Goal: Communication & Community: Share content

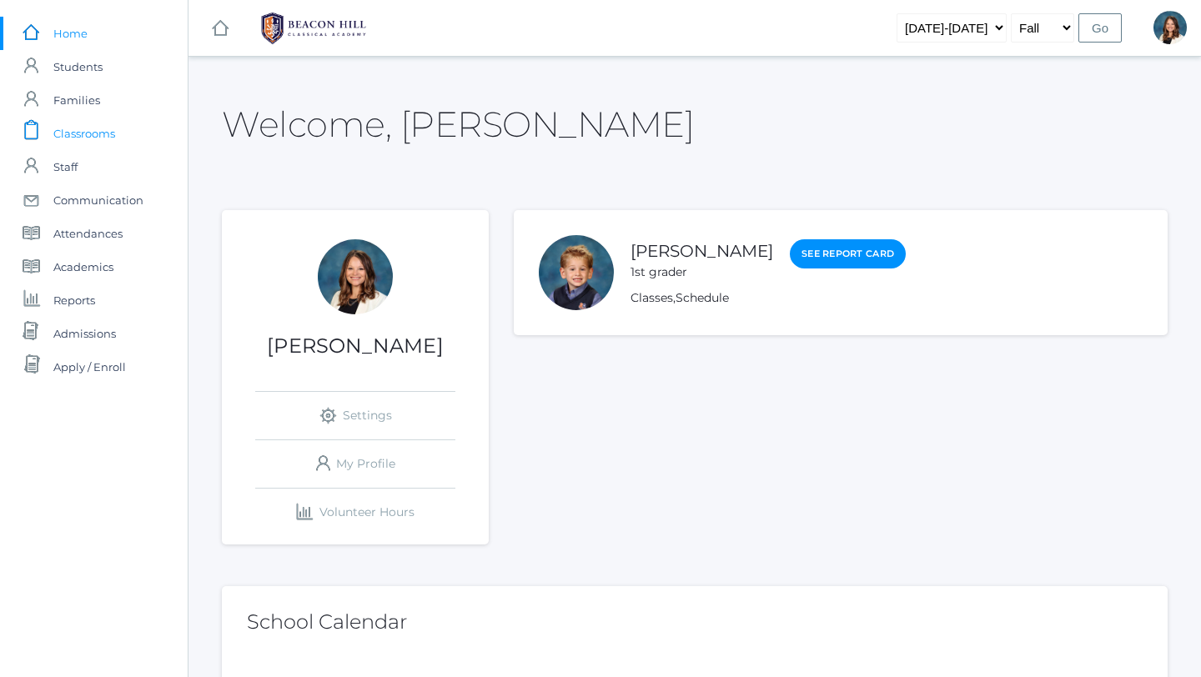
click at [103, 132] on span "Classrooms" at bounding box center [84, 133] width 62 height 33
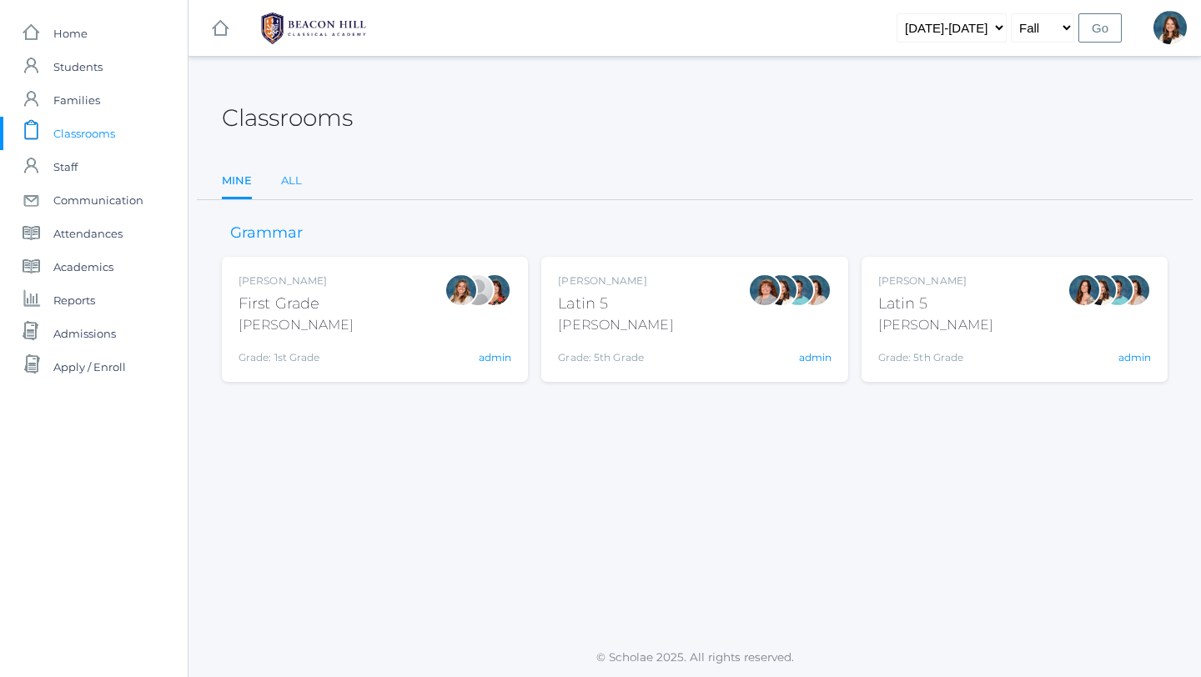
click at [293, 183] on link "All" at bounding box center [291, 180] width 21 height 33
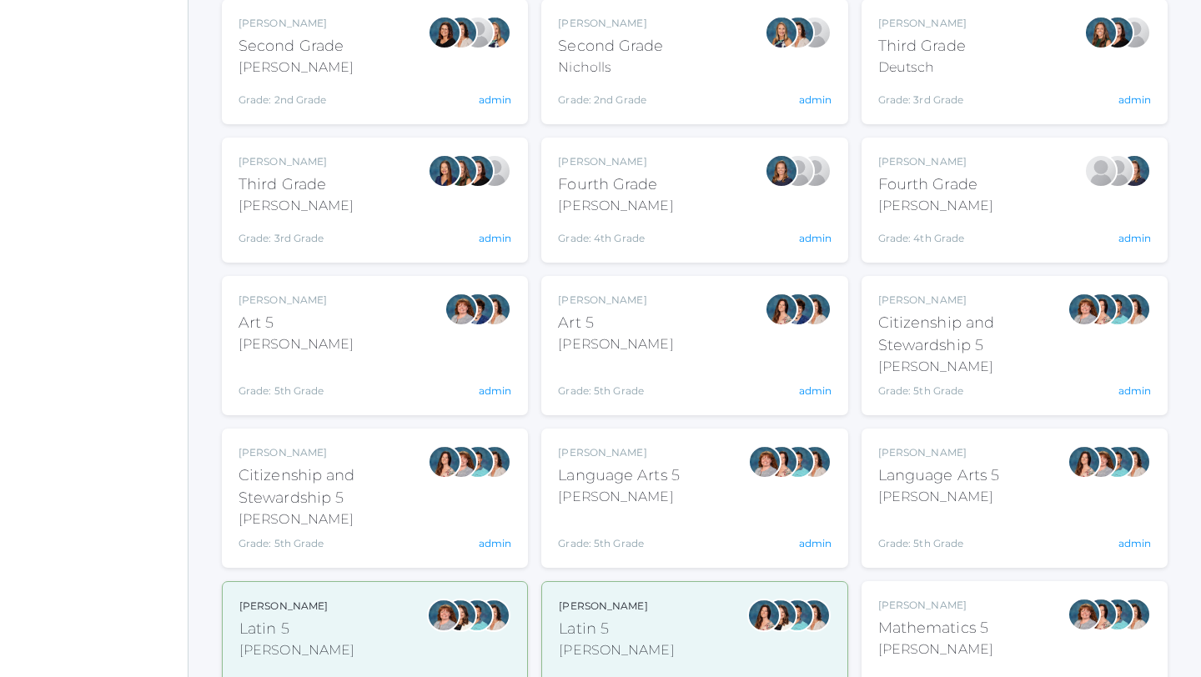
scroll to position [556, 0]
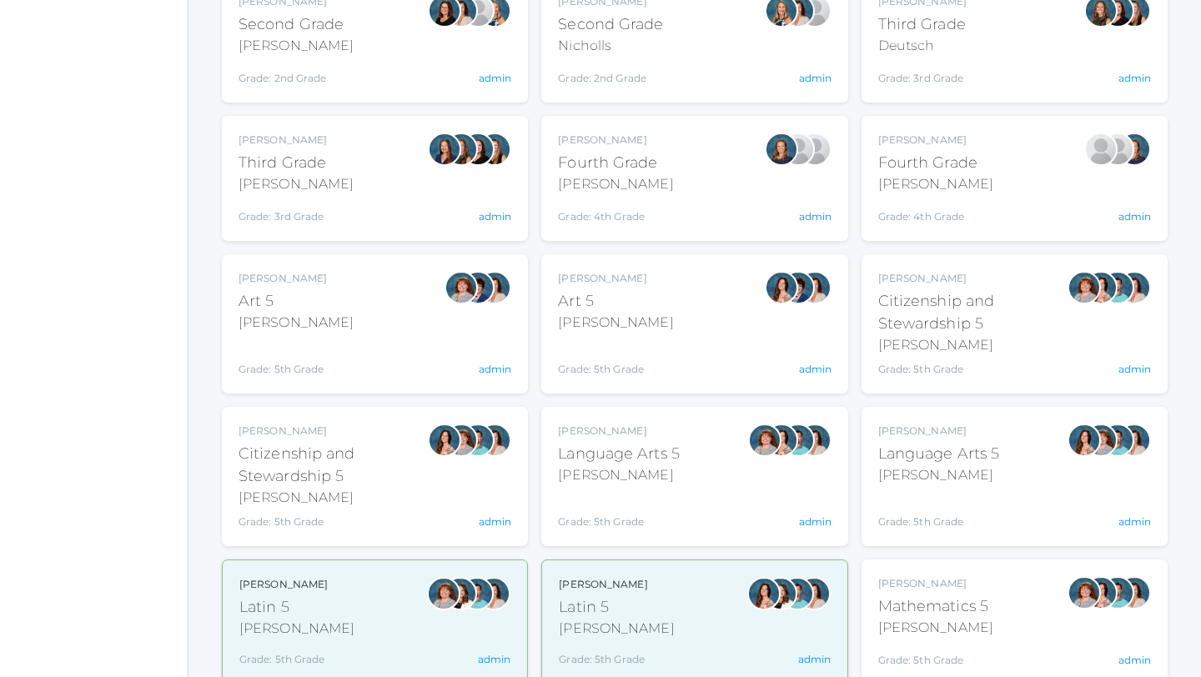
click at [927, 471] on div "[PERSON_NAME]" at bounding box center [939, 475] width 122 height 20
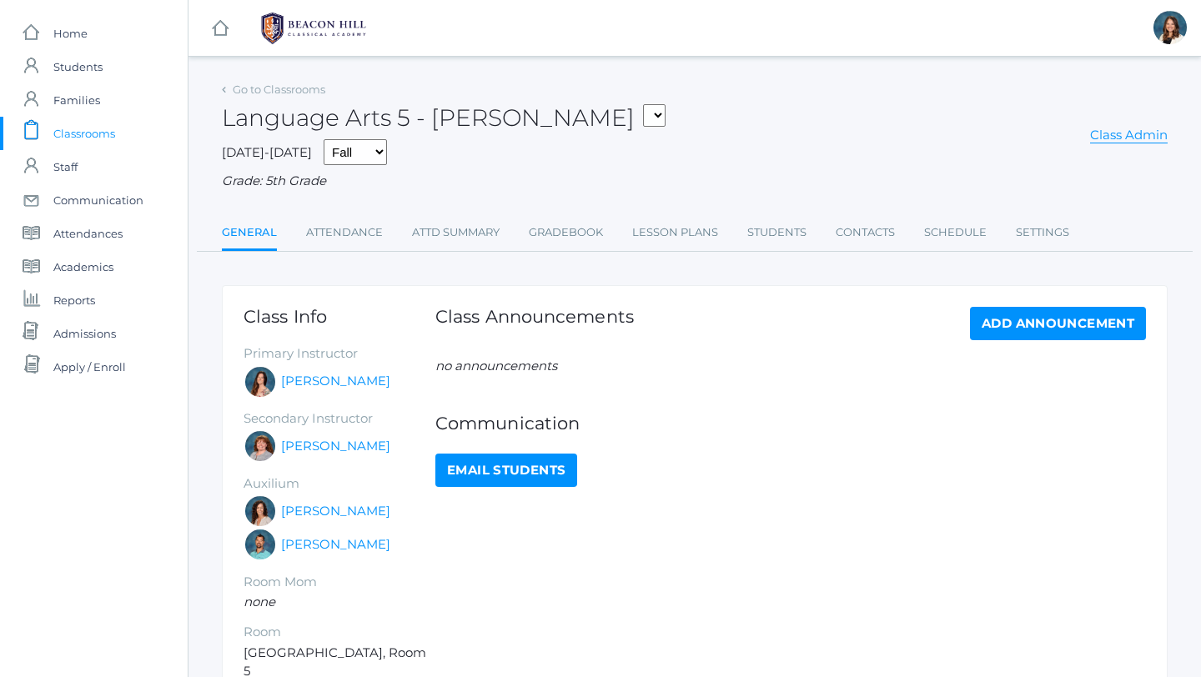
click at [475, 476] on link "Email Students" at bounding box center [506, 470] width 142 height 33
select select "1967"
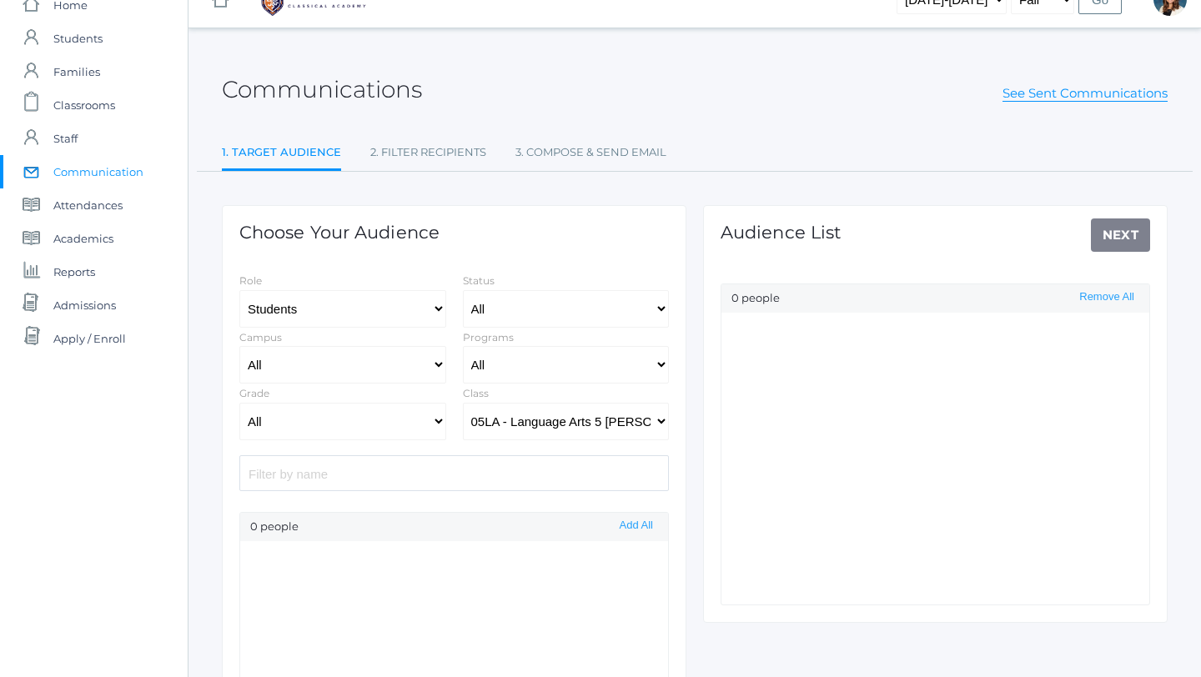
scroll to position [69, 0]
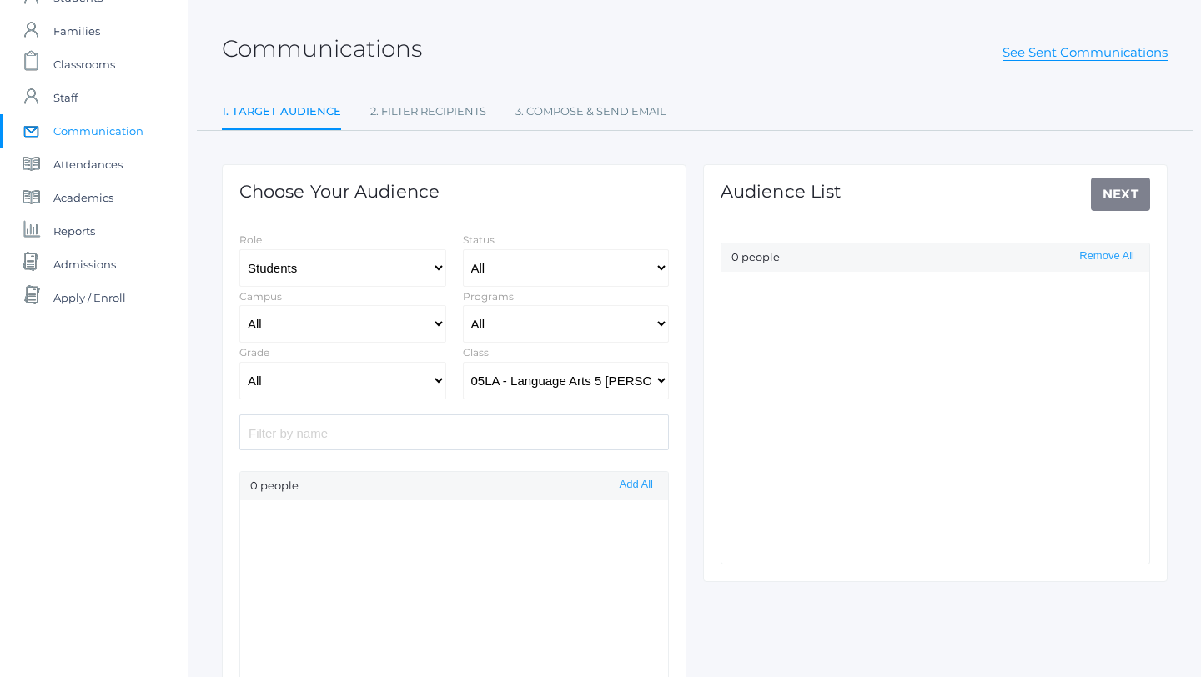
select select "Enrolled"
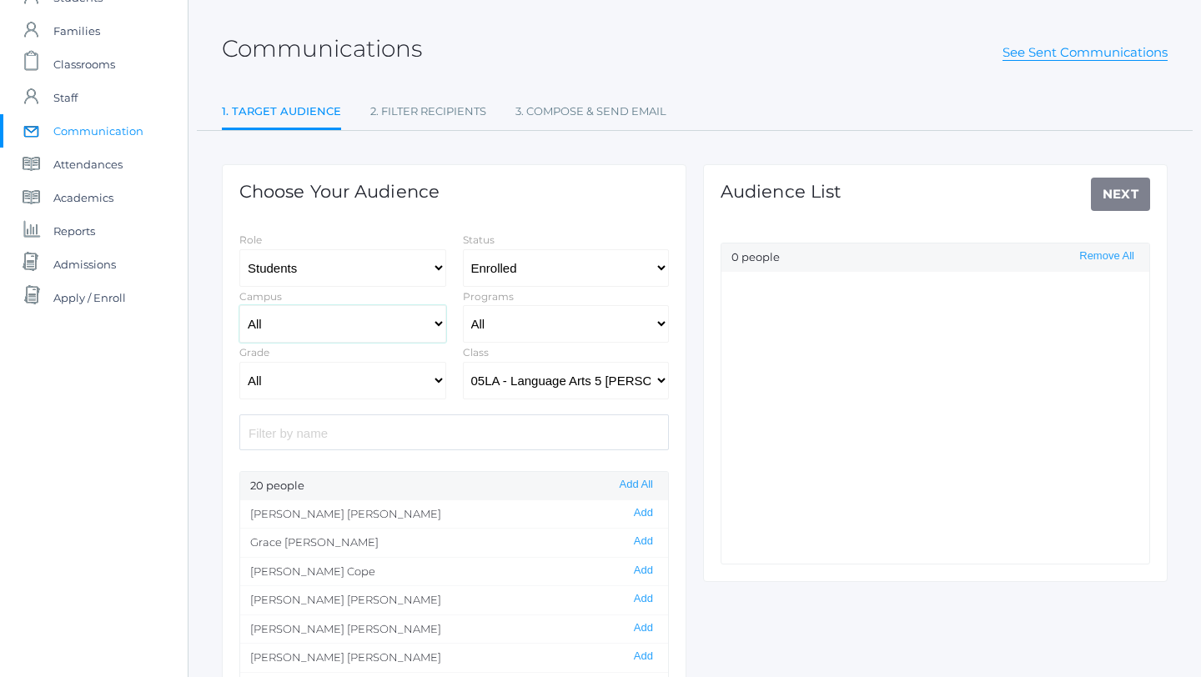
click at [438, 323] on select "All Upper Campus Lower Campus" at bounding box center [342, 324] width 207 height 38
select select "lower"
click at [239, 305] on select "All [GEOGRAPHIC_DATA]" at bounding box center [342, 324] width 207 height 38
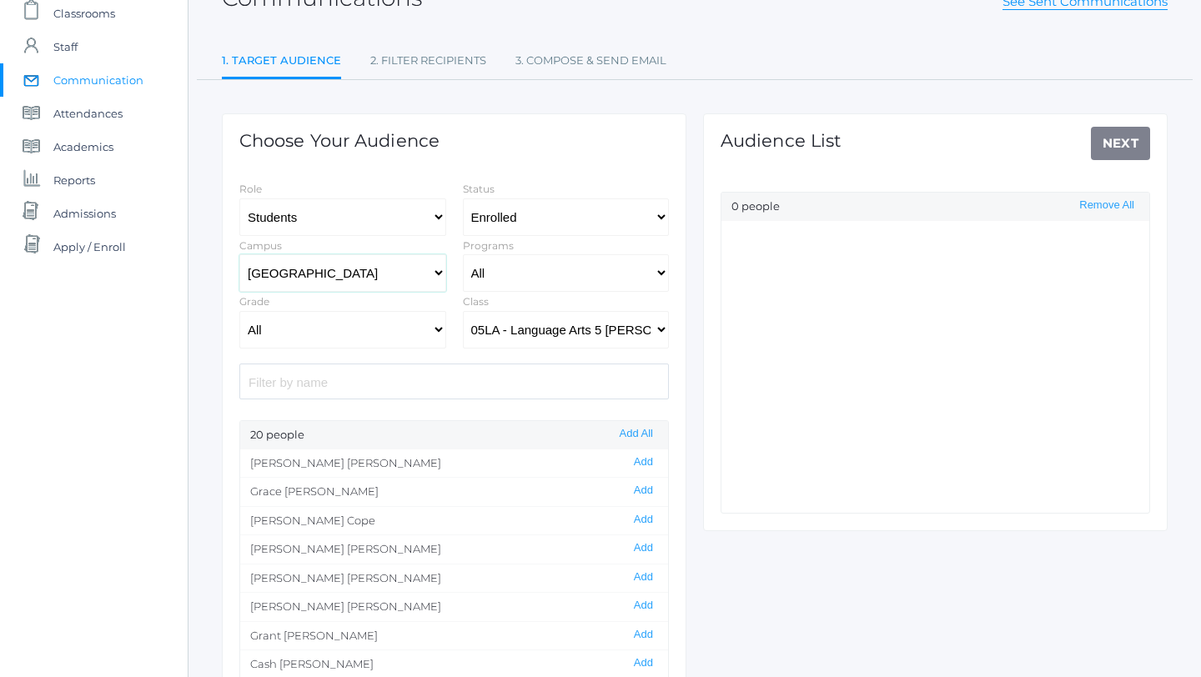
scroll to position [136, 0]
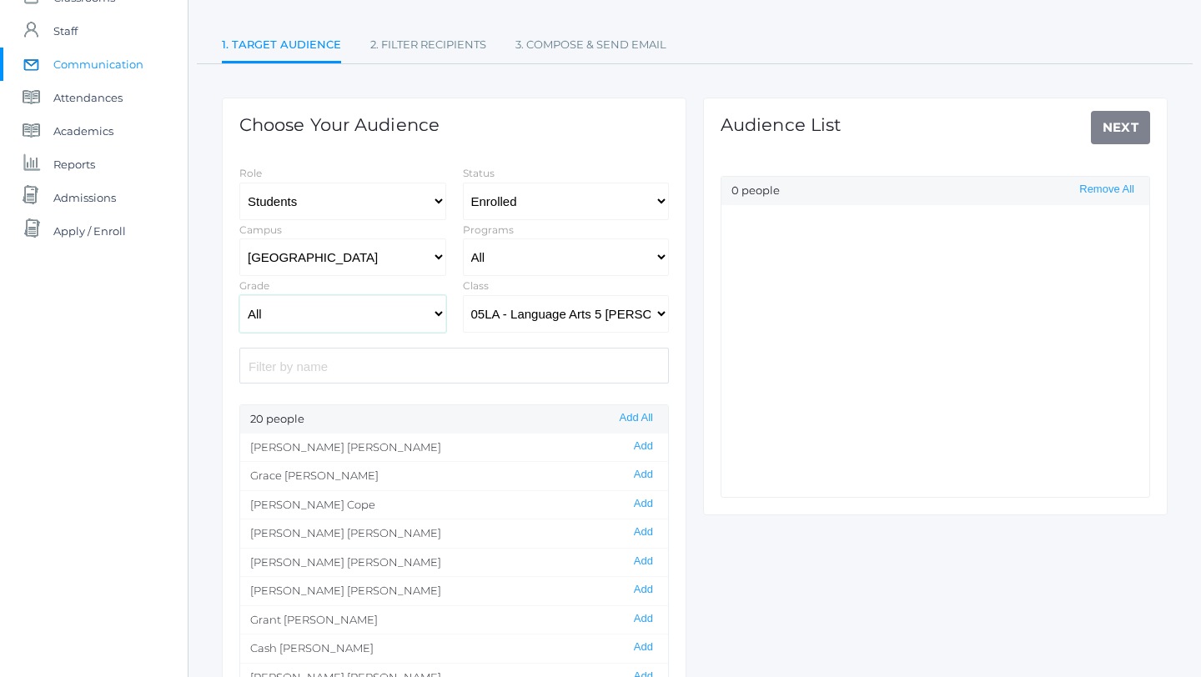
click at [437, 314] on select "All Grammar - Kindergarten - 1st Grade - 2nd Grade - 3rd Grade - 4th Grade - 5t…" at bounding box center [342, 314] width 207 height 38
select select "5"
click at [239, 295] on select "All Grammar - Kindergarten - 1st Grade - 2nd Grade - 3rd Grade - 4th Grade - 5t…" at bounding box center [342, 314] width 207 height 38
click at [660, 312] on select "All 01LA - First Grade [PERSON_NAME] 01LA - First Grade [PERSON_NAME] 02LA - Se…" at bounding box center [566, 314] width 207 height 38
click at [463, 295] on select "All 01LA - First Grade [PERSON_NAME] 01LA - First Grade [PERSON_NAME] 02LA - Se…" at bounding box center [566, 314] width 207 height 38
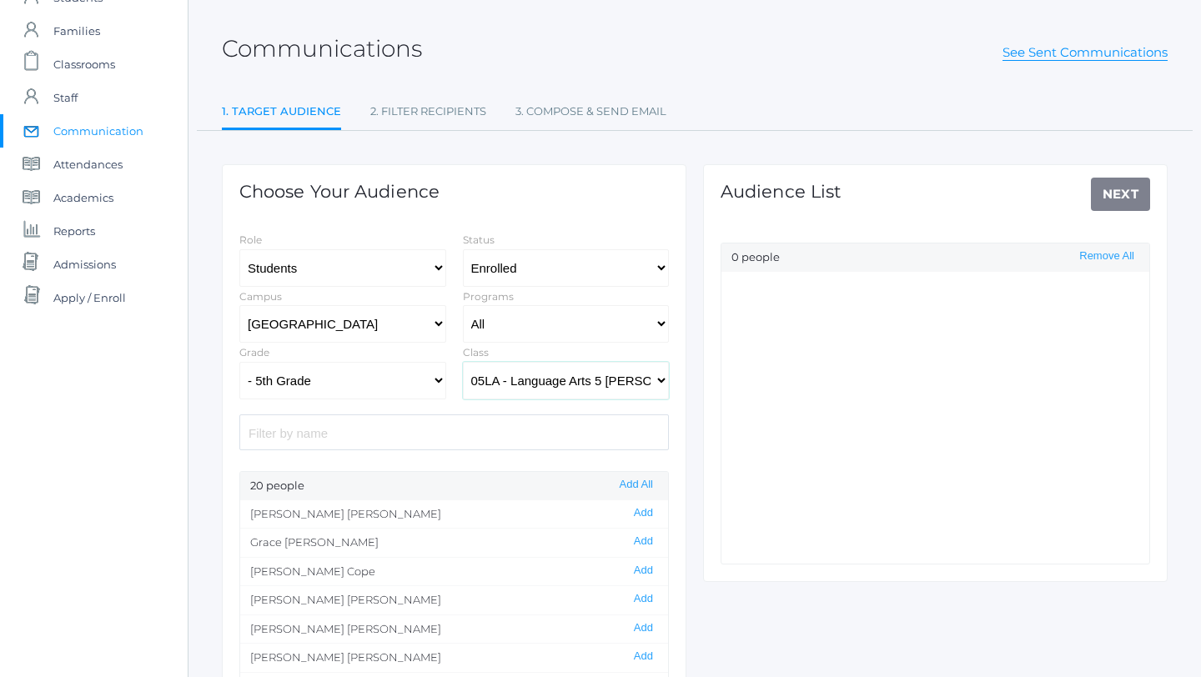
scroll to position [24, 0]
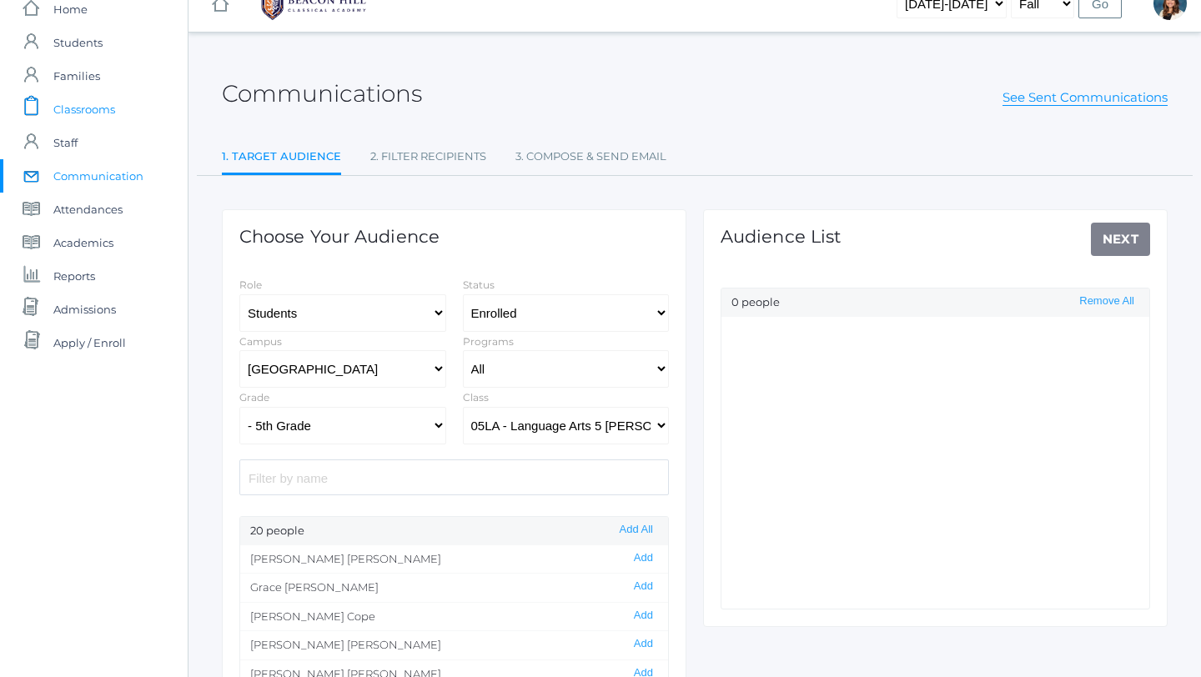
click at [108, 113] on span "Classrooms" at bounding box center [84, 109] width 62 height 33
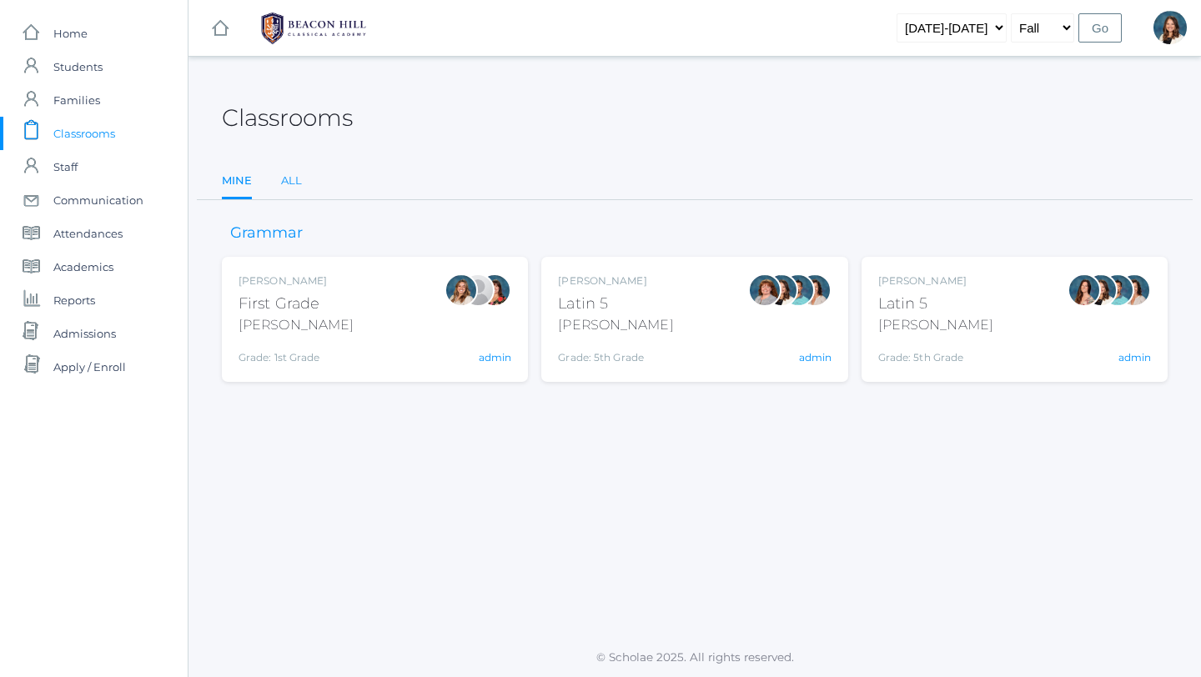
click at [290, 177] on link "All" at bounding box center [291, 180] width 21 height 33
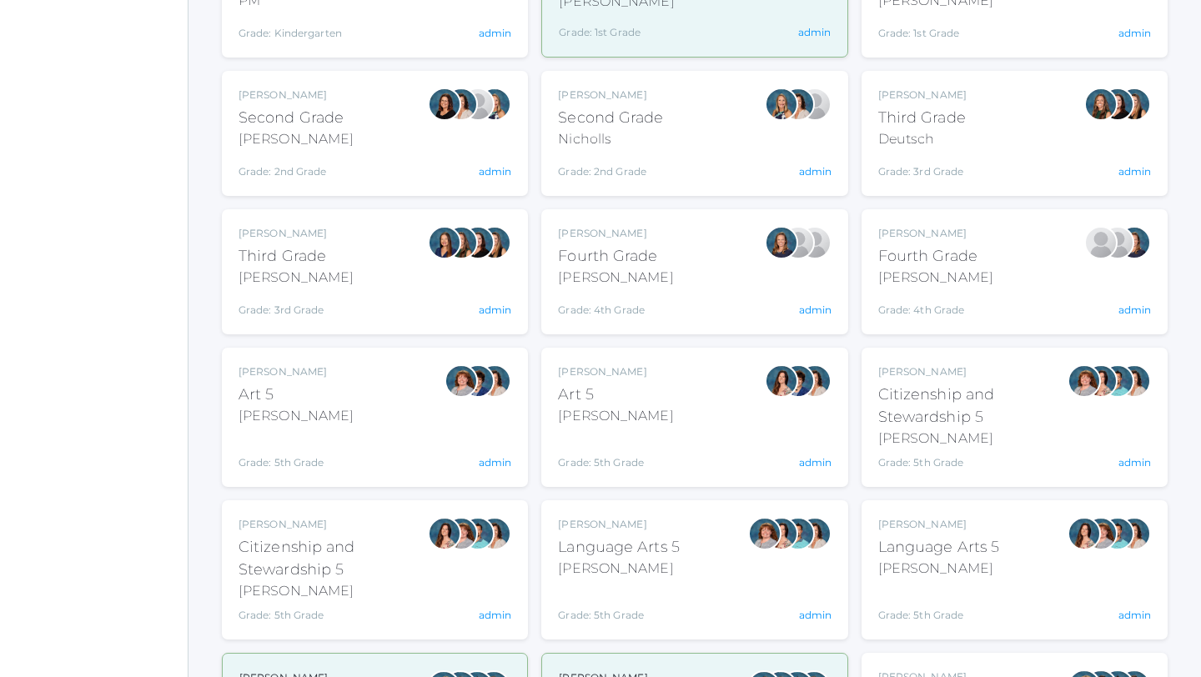
scroll to position [474, 0]
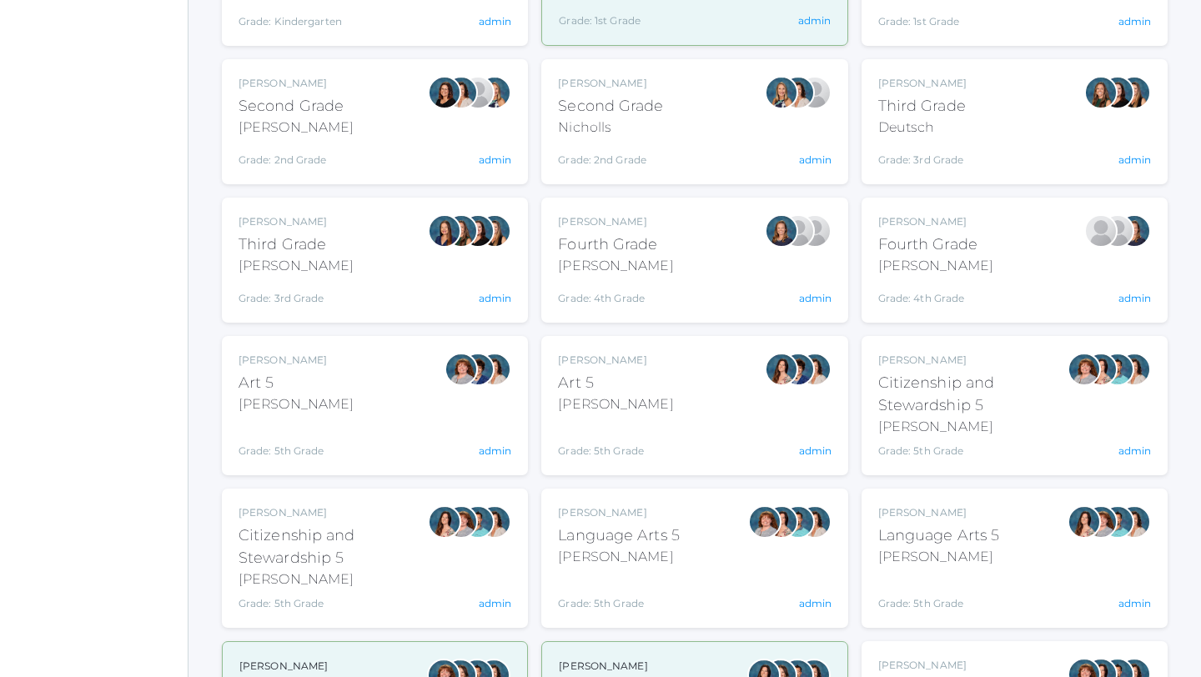
click at [912, 562] on div "[PERSON_NAME]" at bounding box center [939, 557] width 122 height 20
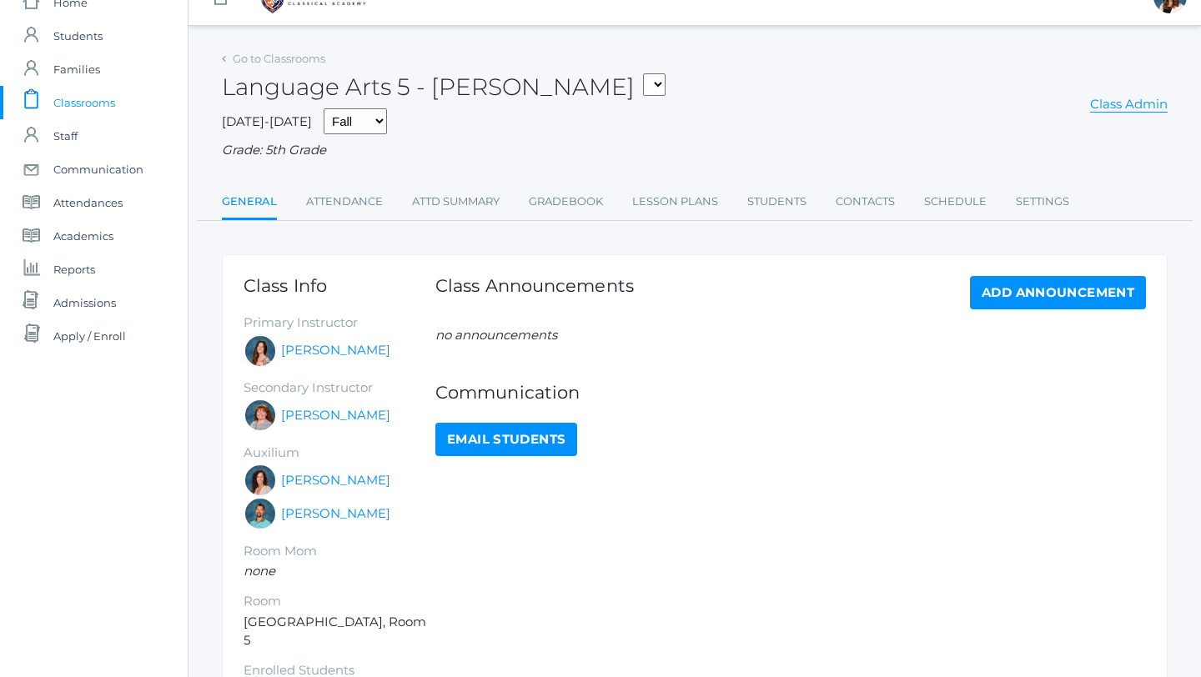
scroll to position [24, 0]
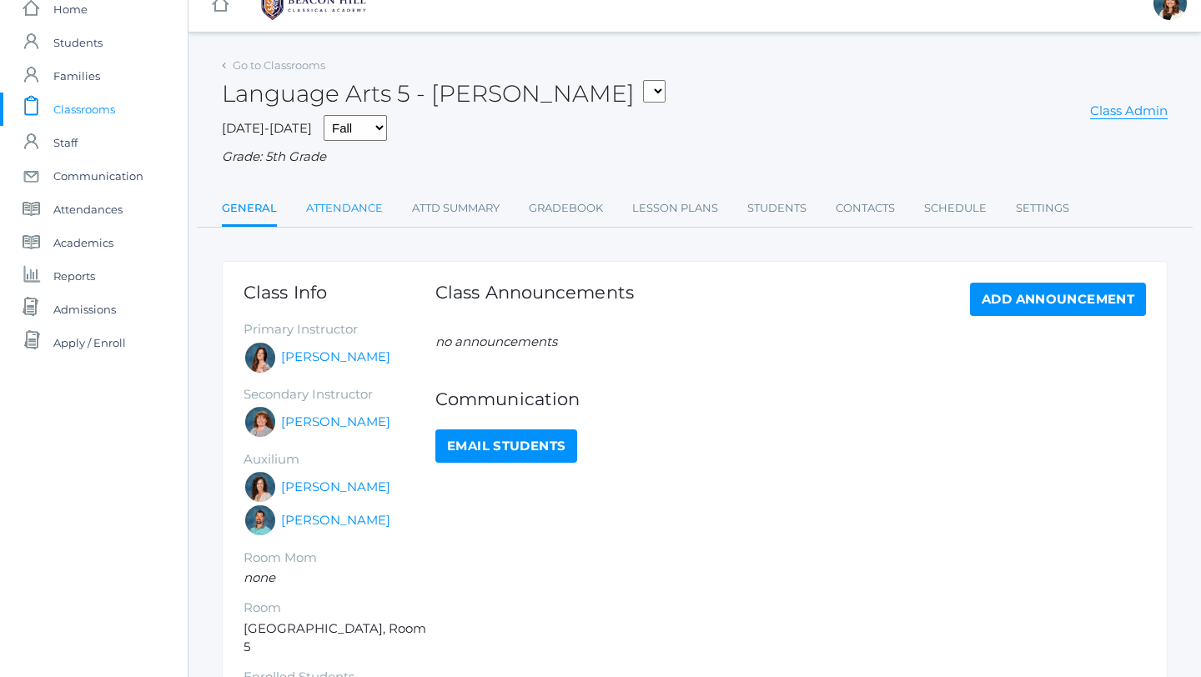
click at [365, 220] on link "Attendance" at bounding box center [344, 208] width 77 height 33
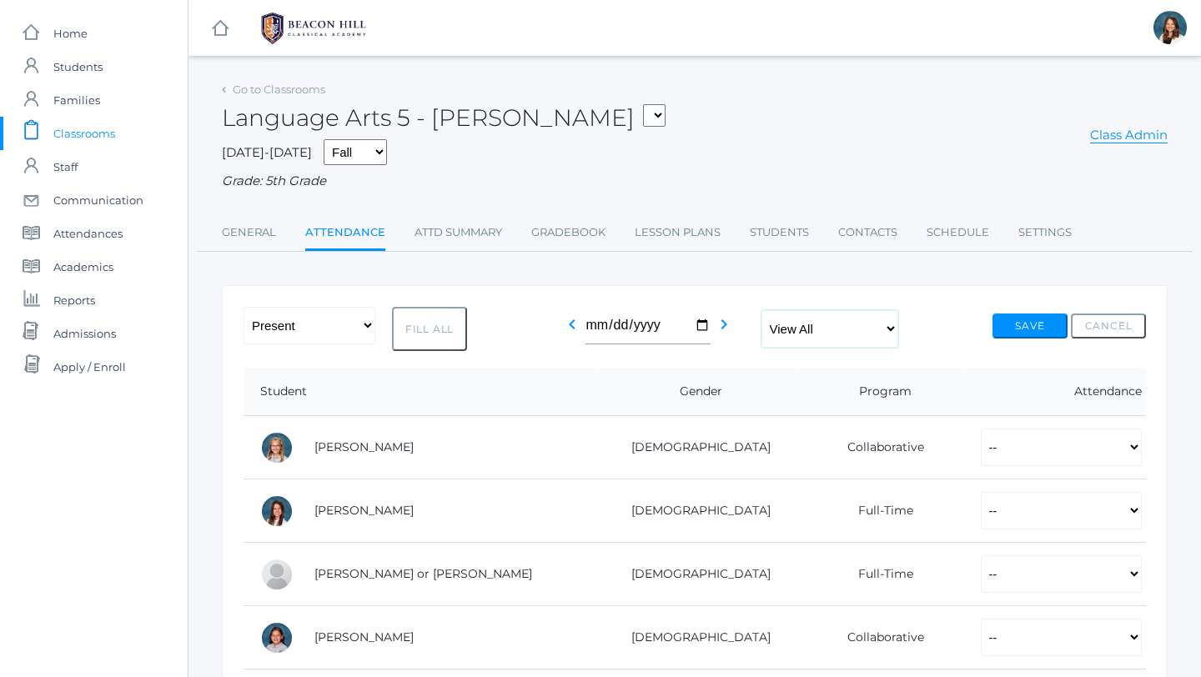
click at [892, 324] on select "View All Full-Time 4-Day Collaborative Collaborative" at bounding box center [829, 329] width 137 height 38
select select "collaborative"
click at [761, 310] on select "View All Full-Time 4-Day Collaborative Collaborative" at bounding box center [829, 329] width 137 height 38
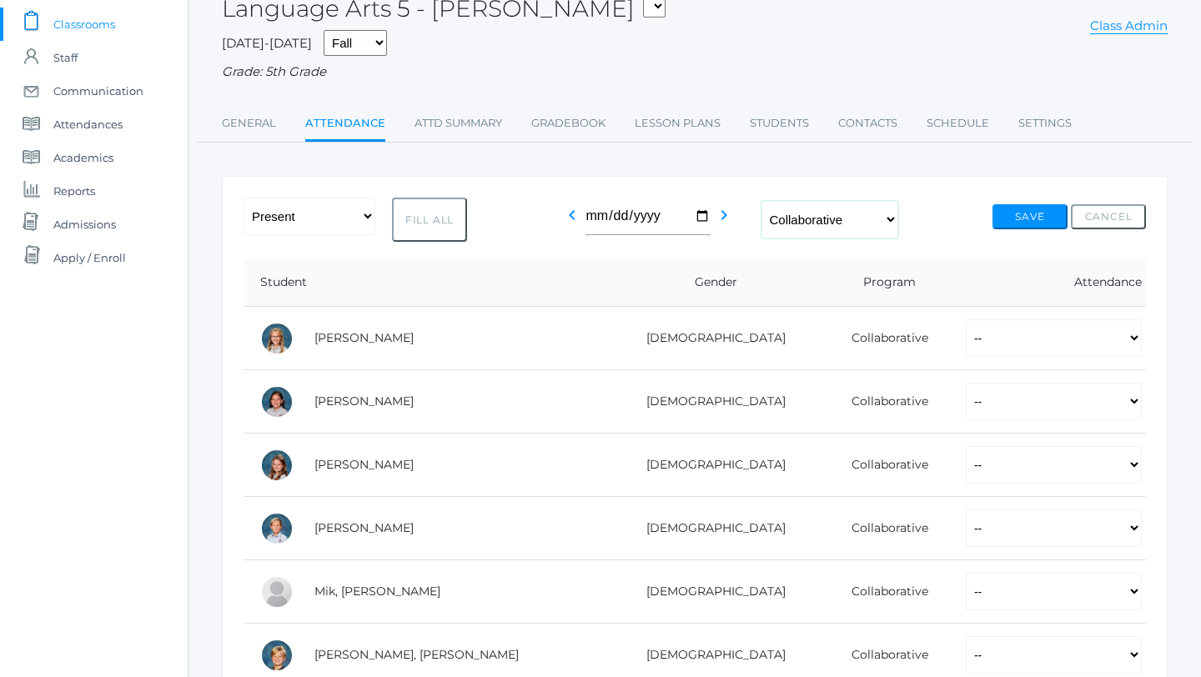
scroll to position [113, 0]
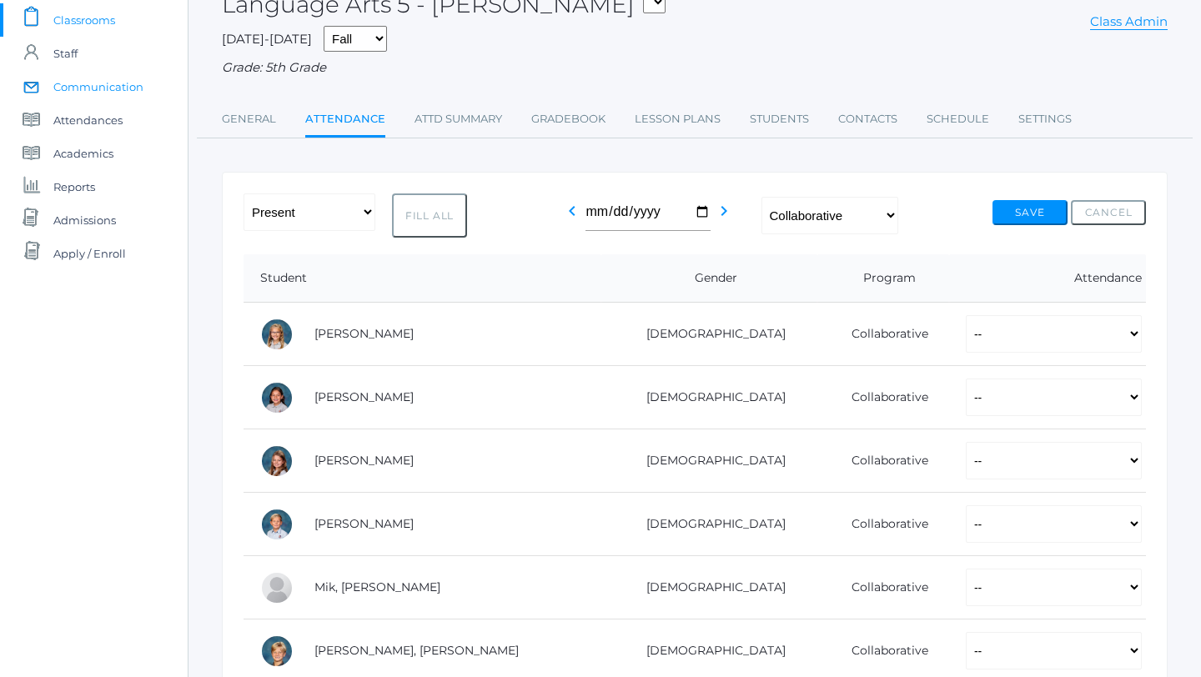
click at [133, 85] on span "Communication" at bounding box center [98, 86] width 90 height 33
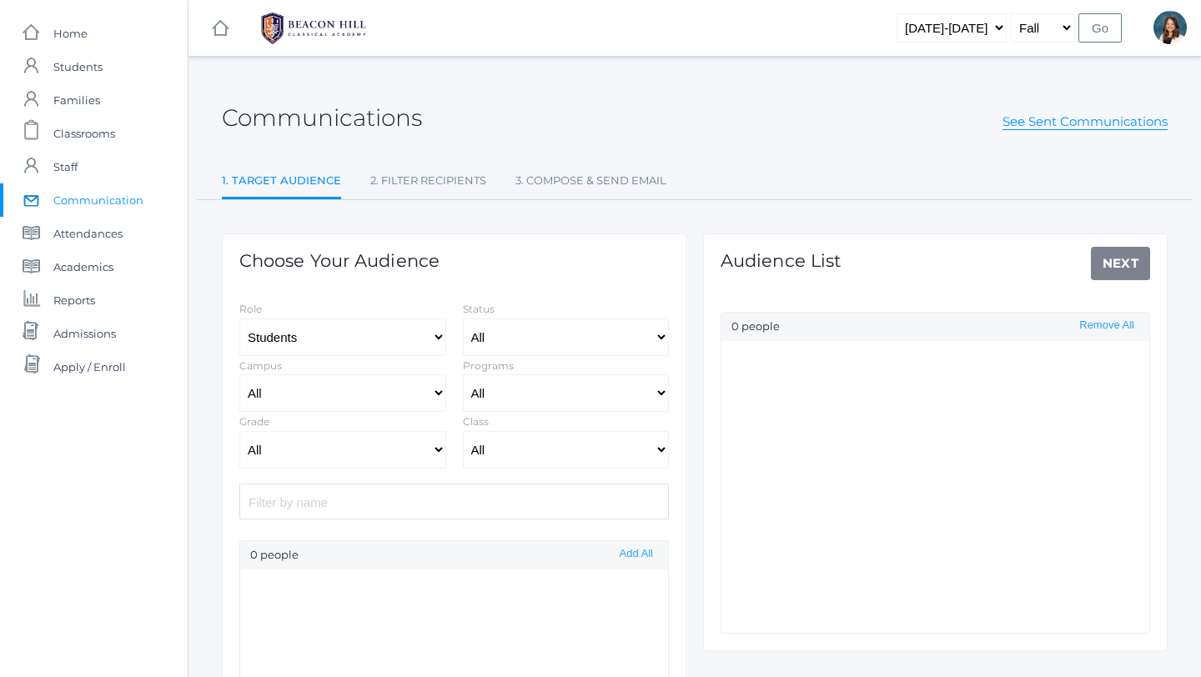
select select "Enrolled"
click at [665, 452] on select "All 01LA - First Grade Barber 01LA - First Grade Watson 02LA - Second Grade Bal…" at bounding box center [566, 450] width 207 height 38
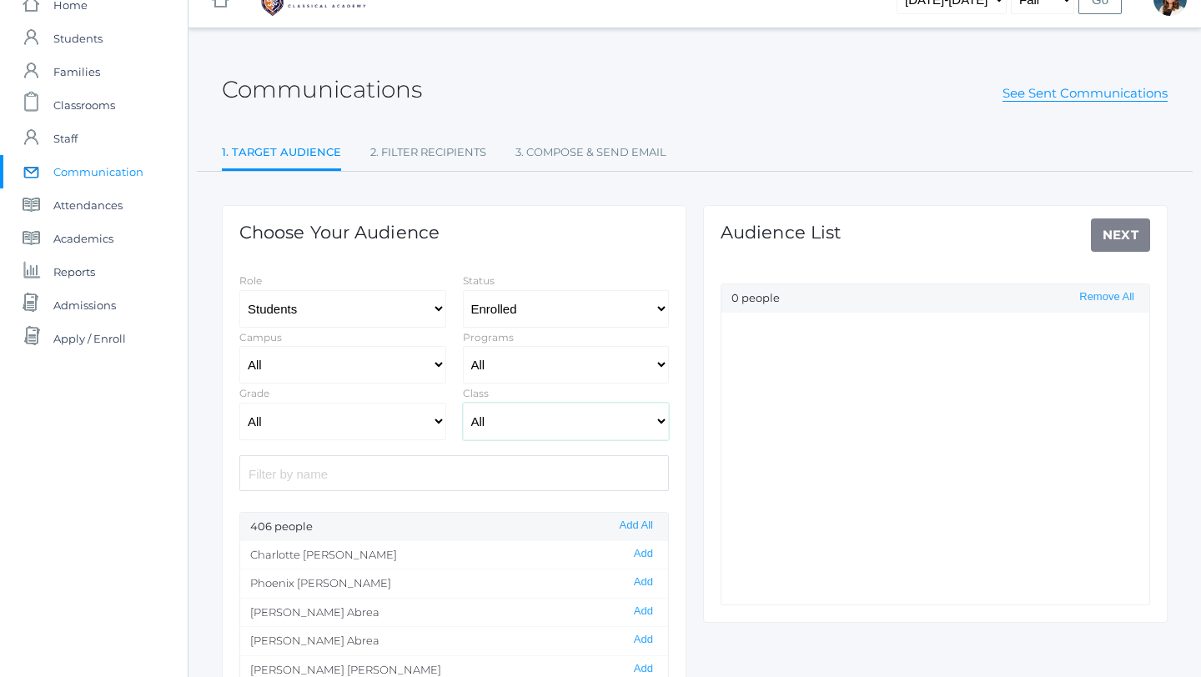
scroll to position [49, 0]
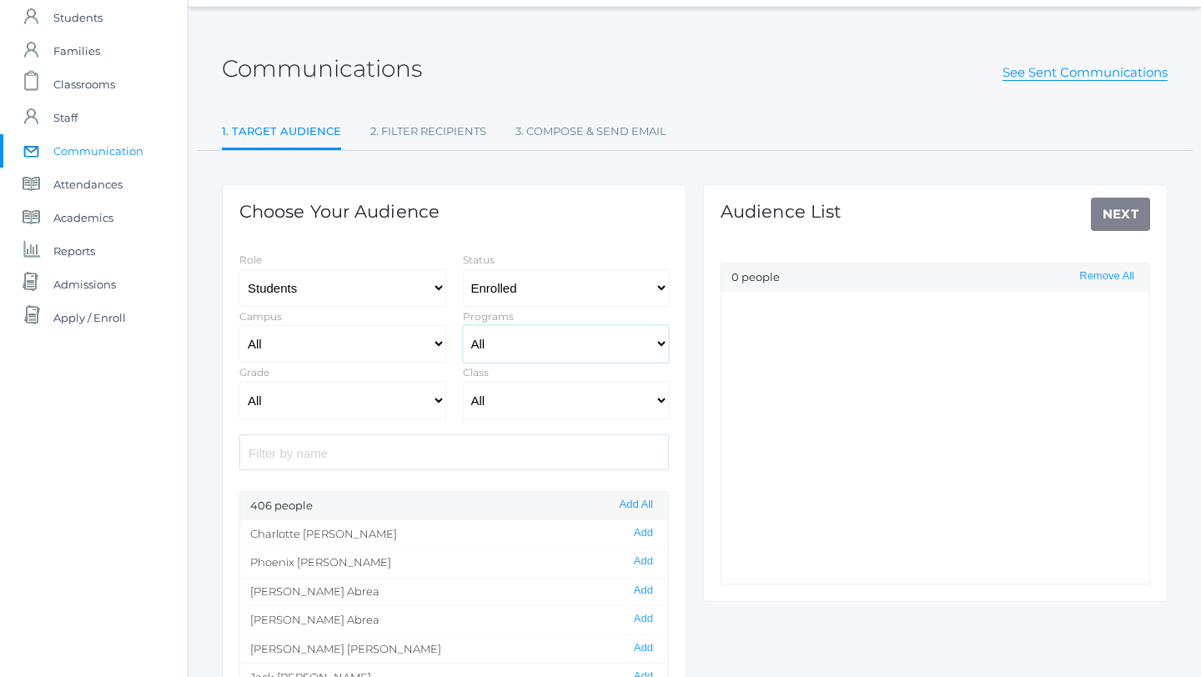
click at [660, 342] on select "All Full-Time 4-Day Collaborative Collaborative" at bounding box center [566, 344] width 207 height 38
select select "Collaborative"
click at [463, 325] on select "All Full-Time 4-Day Collaborative Collaborative" at bounding box center [566, 344] width 207 height 38
click at [439, 286] on select "Students Staff" at bounding box center [342, 288] width 207 height 38
click at [239, 269] on select "Students Staff" at bounding box center [342, 288] width 207 height 38
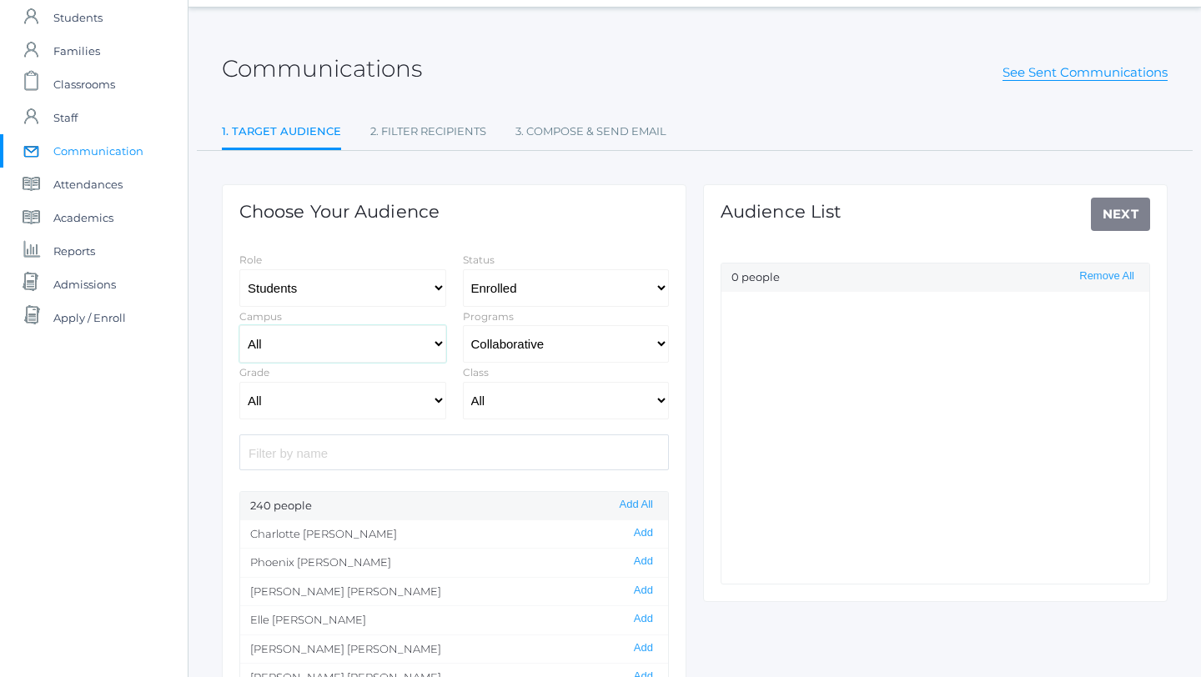
click at [439, 344] on select "All Upper Campus Lower Campus" at bounding box center [342, 344] width 207 height 38
select select "lower"
click at [239, 325] on select "All Upper Campus Lower Campus" at bounding box center [342, 344] width 207 height 38
click at [436, 397] on select "All Grammar - Kindergarten - 1st Grade - 2nd Grade - 3rd Grade - 4th Grade - 5t…" at bounding box center [342, 401] width 207 height 38
select select "5"
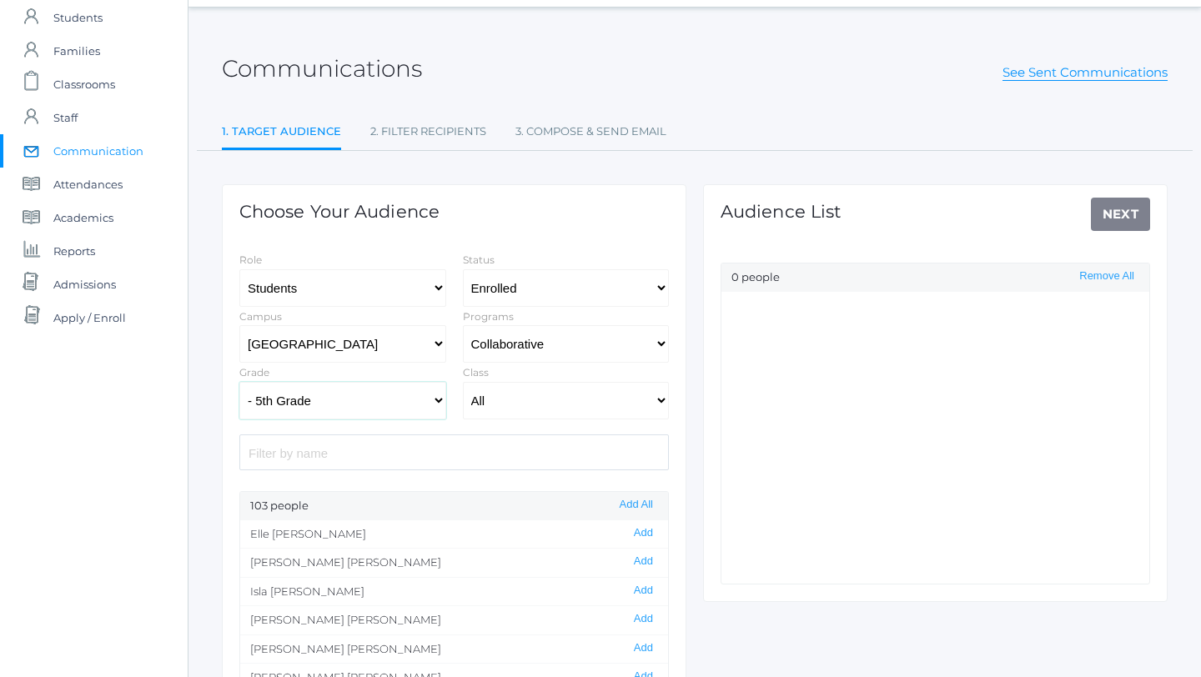
click at [239, 382] on select "All Grammar - Kindergarten - 1st Grade - 2nd Grade - 3rd Grade - 4th Grade - 5t…" at bounding box center [342, 401] width 207 height 38
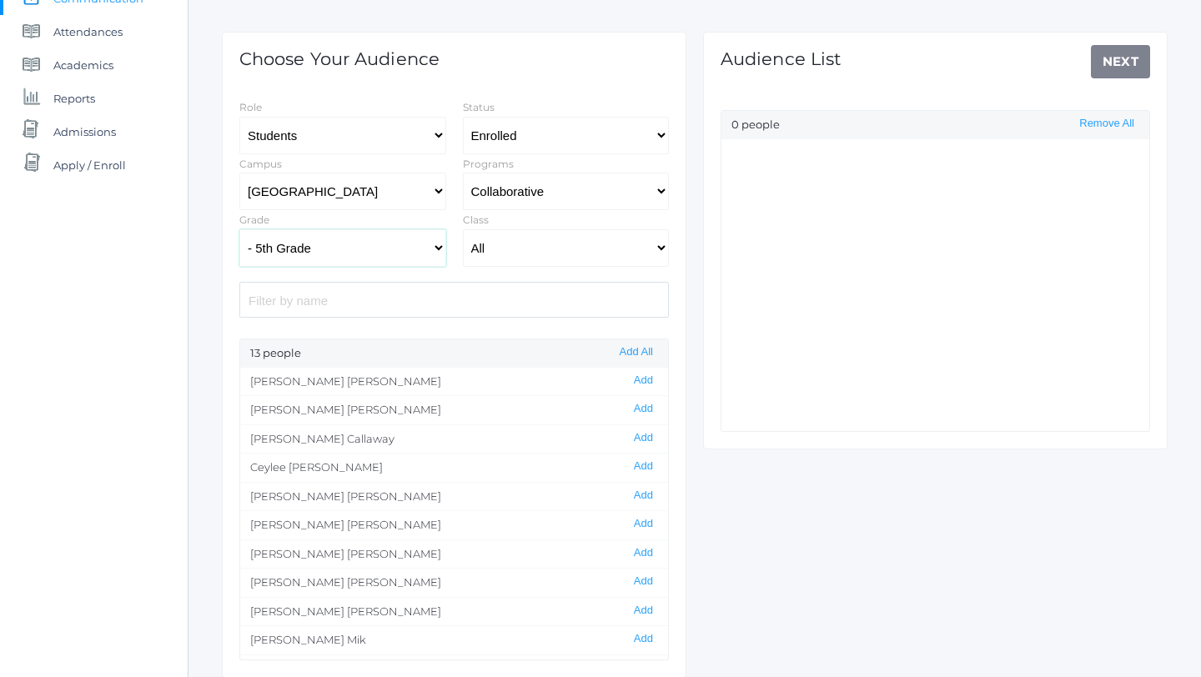
scroll to position [206, 0]
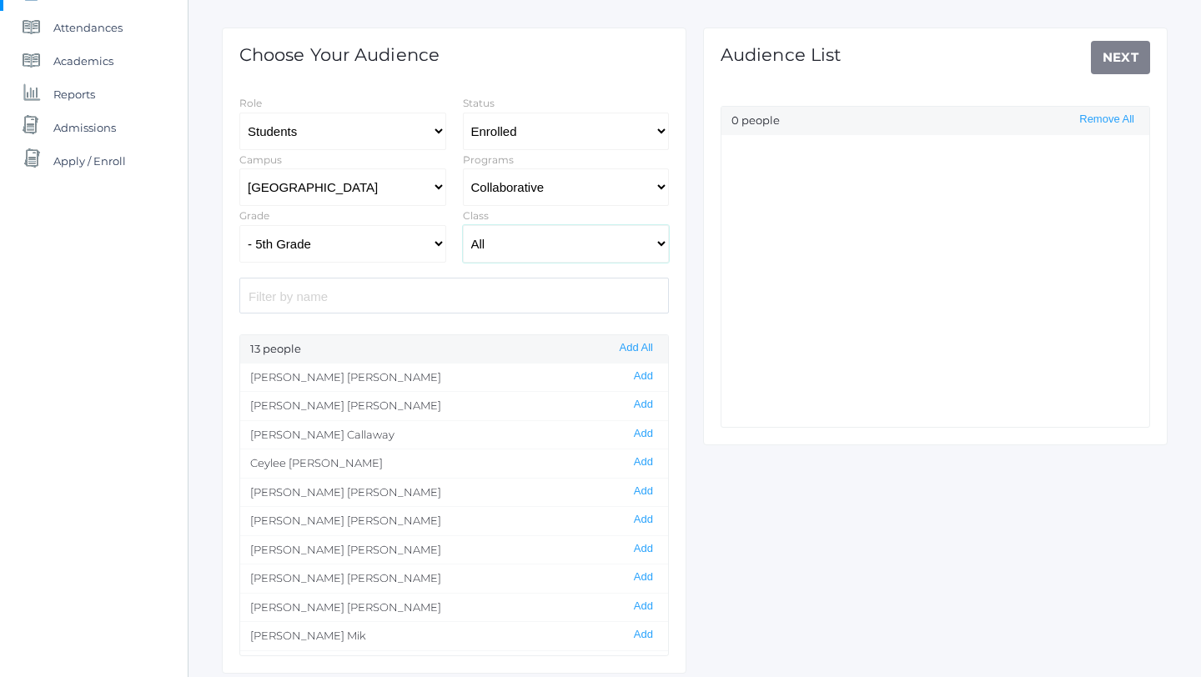
click at [662, 243] on select "All 01LA - First Grade Barber 01LA - First Grade Watson 02LA - Second Grade Bal…" at bounding box center [566, 244] width 207 height 38
select select "1967"
click at [463, 225] on select "All 01LA - First Grade Barber 01LA - First Grade Watson 02LA - Second Grade Bal…" at bounding box center [566, 244] width 207 height 38
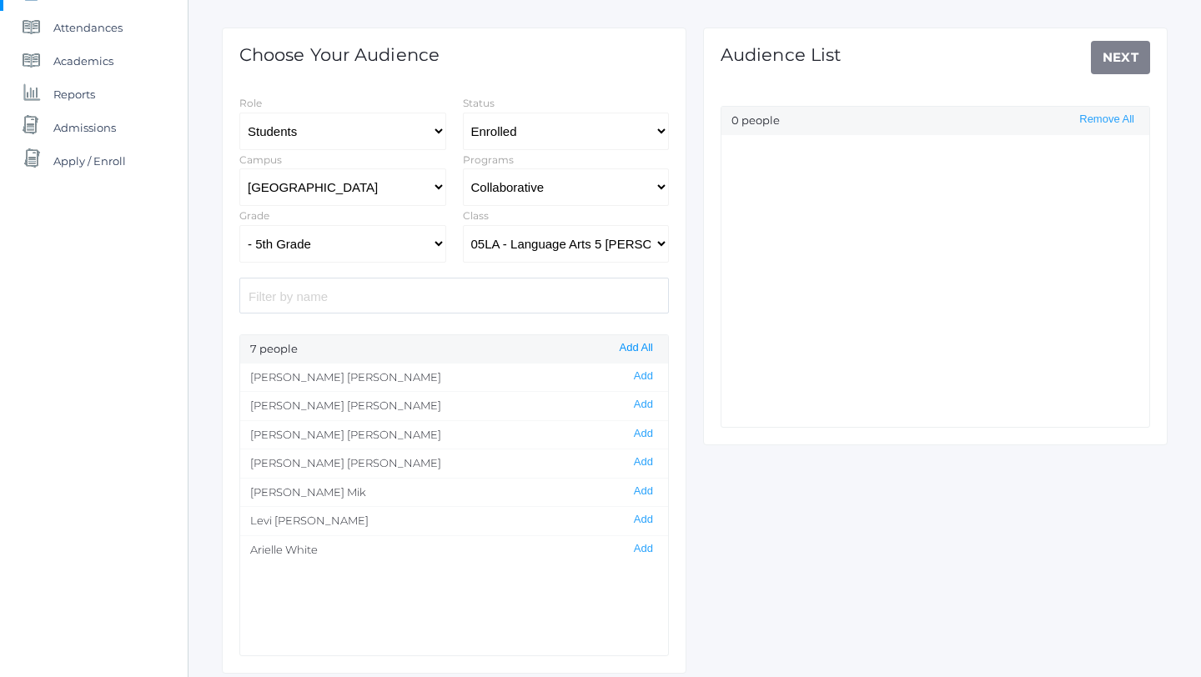
click at [645, 348] on button "Add All" at bounding box center [636, 348] width 43 height 14
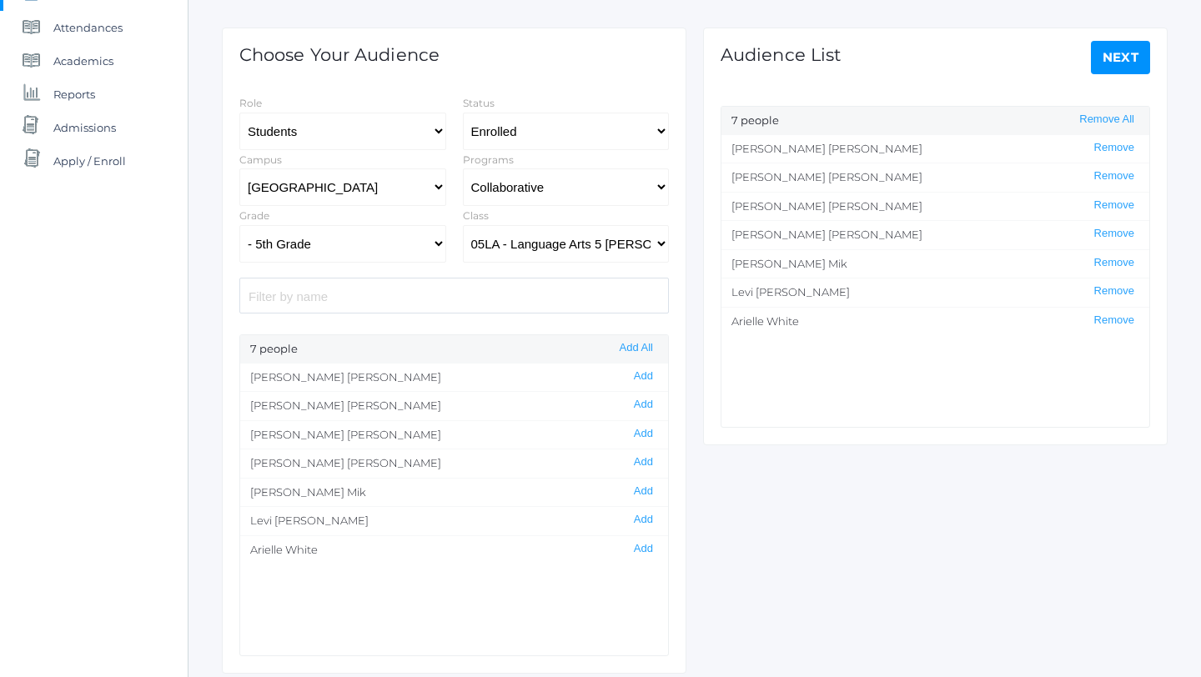
click at [1115, 55] on link "Next" at bounding box center [1121, 57] width 60 height 33
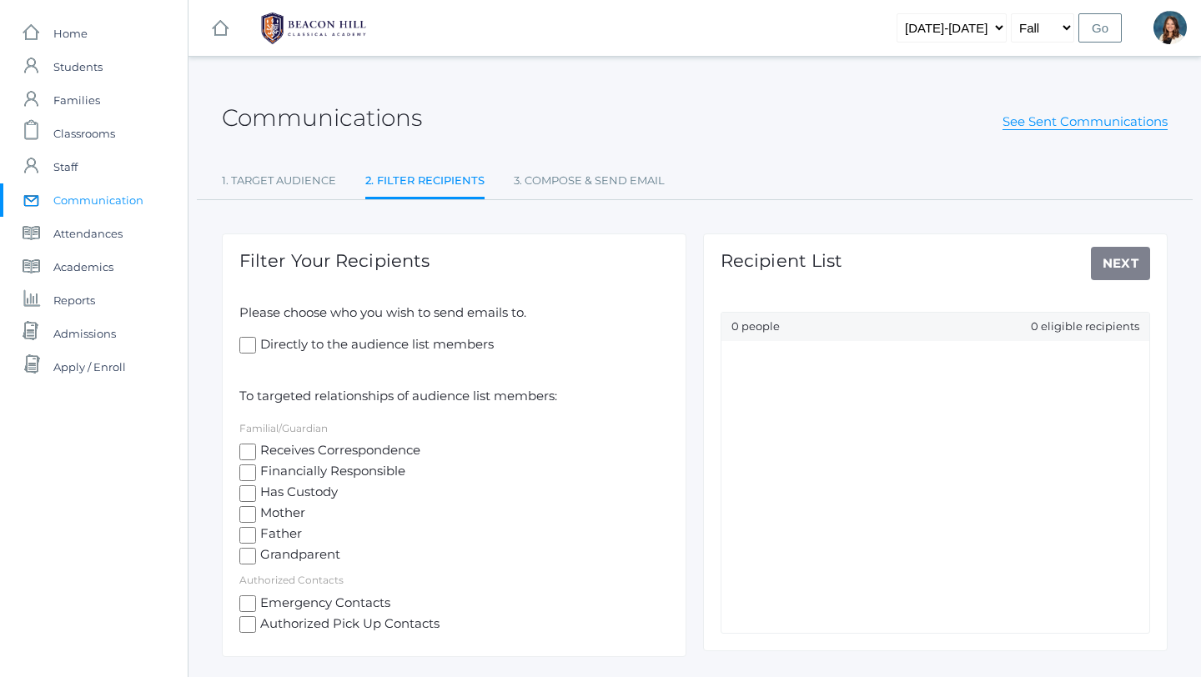
click at [252, 451] on input "Receives Correspondence" at bounding box center [247, 452] width 17 height 17
checkbox input "true"
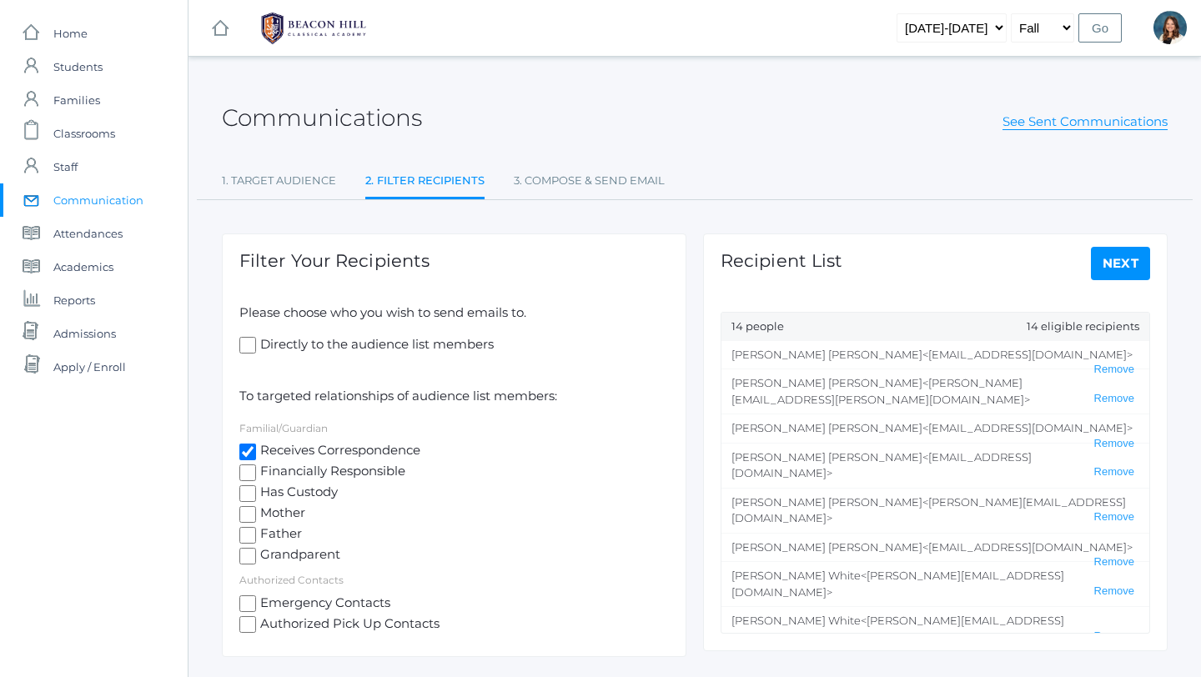
click at [1121, 261] on link "Next" at bounding box center [1121, 263] width 60 height 33
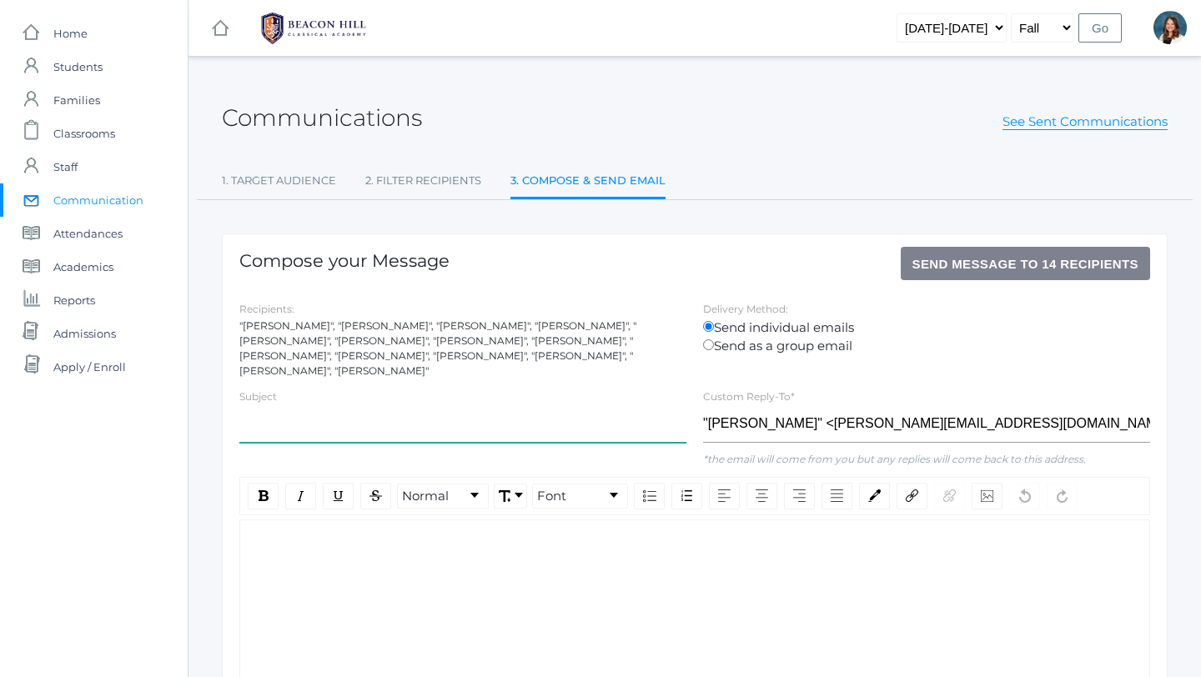
click at [335, 405] on input "text" at bounding box center [462, 424] width 447 height 38
type input "Latin Collaborative Students"
click at [273, 555] on div "rdw-wrapper" at bounding box center [694, 633] width 910 height 229
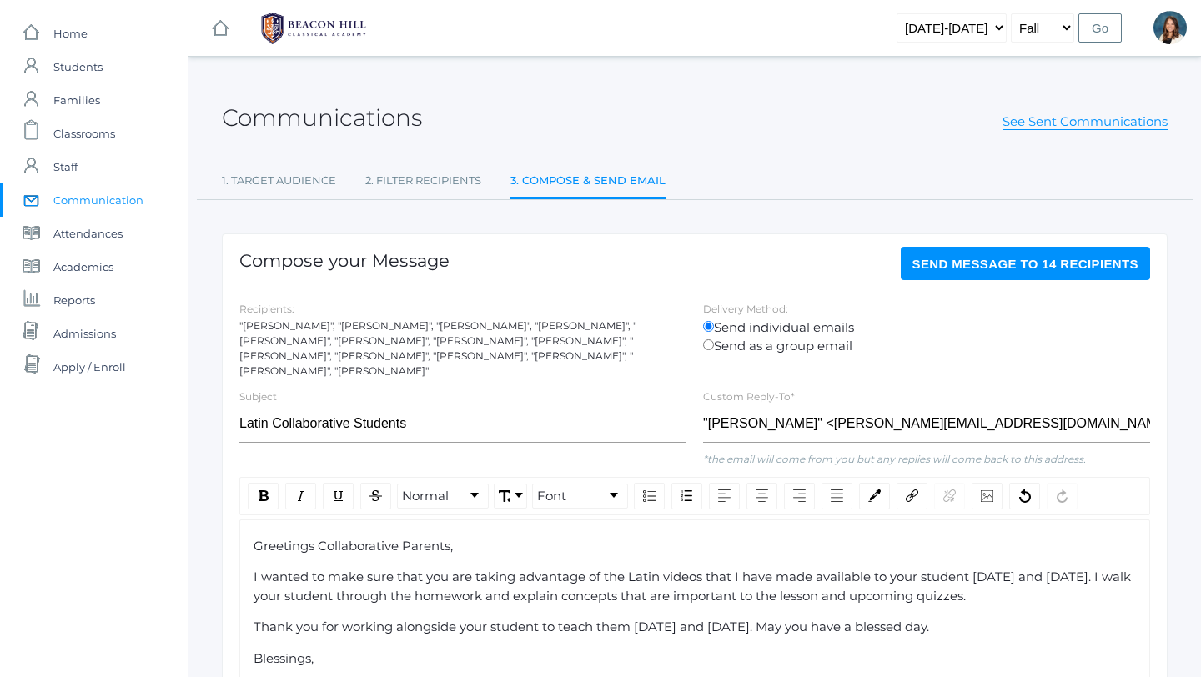
scroll to position [6, 0]
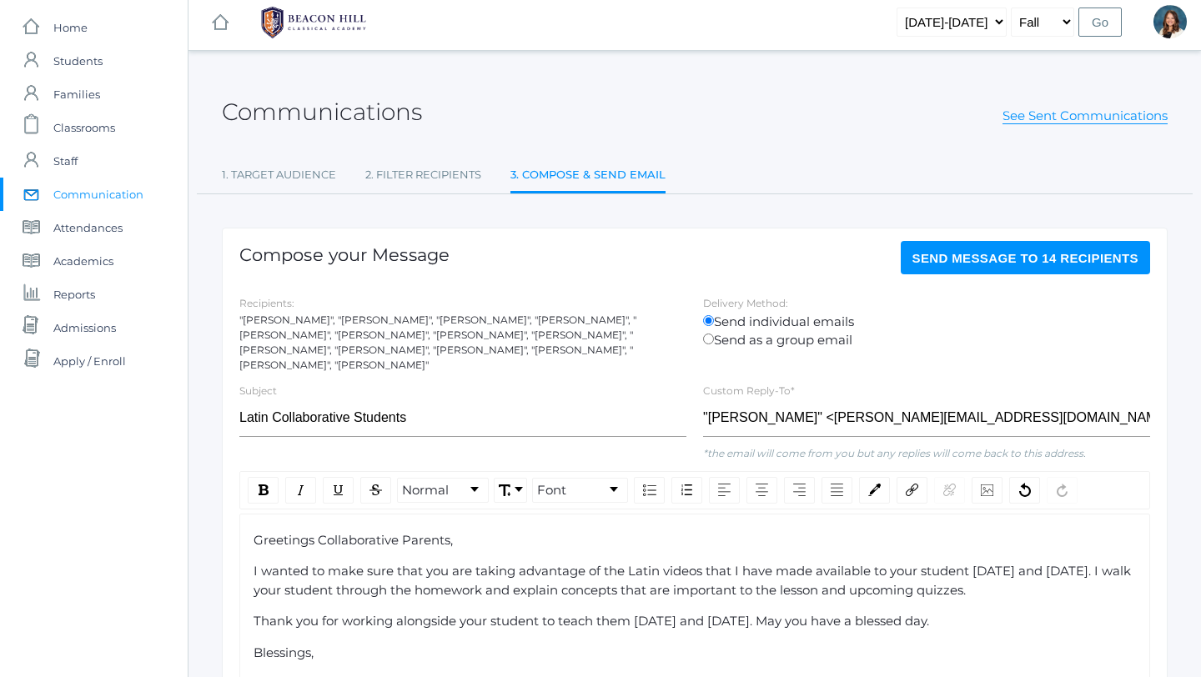
click at [254, 563] on span "I wanted to make sure that you are taking advantage of the Latin videos that I …" at bounding box center [693, 580] width 880 height 35
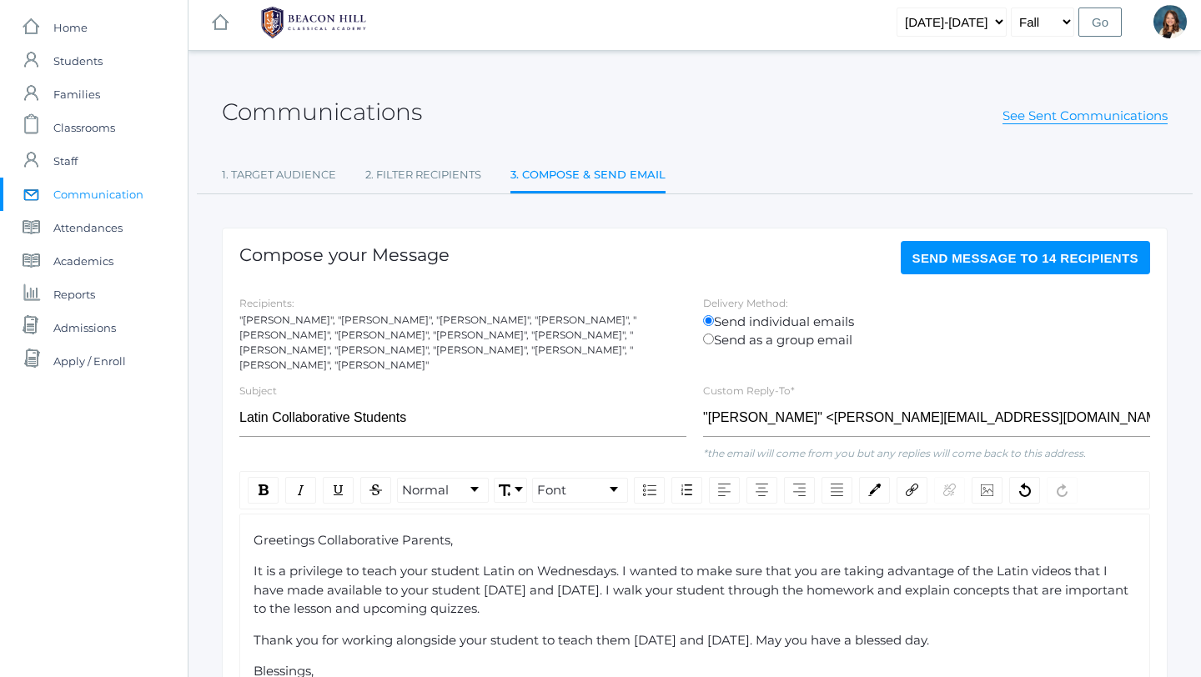
click at [572, 599] on div "It is a privilege to teach your student Latin on Wednesdays. I wanted to make s…" at bounding box center [694, 590] width 883 height 57
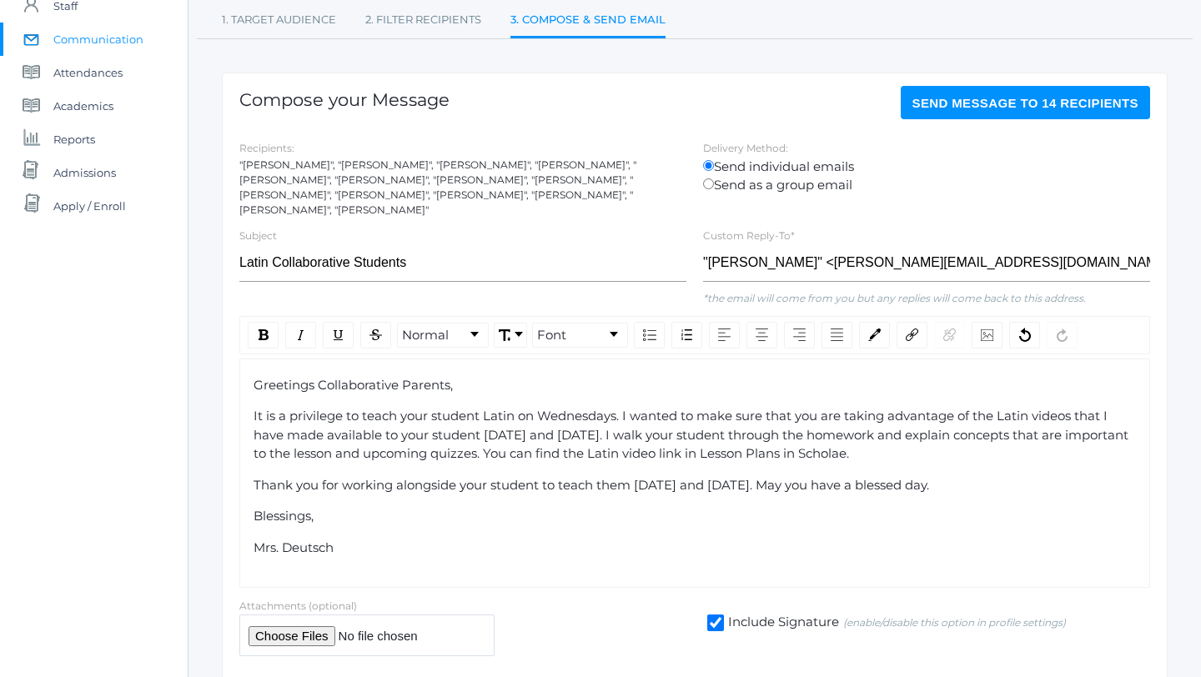
scroll to position [163, 0]
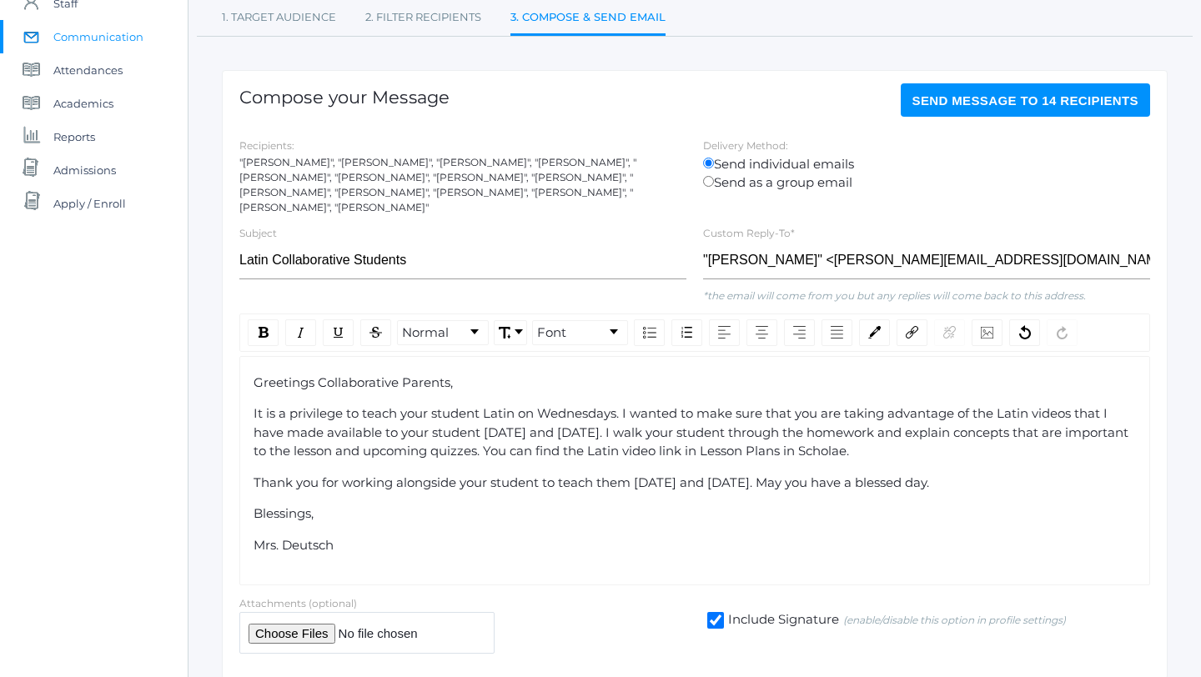
click at [936, 98] on span "Send Message to 14 recipients" at bounding box center [1025, 100] width 227 height 14
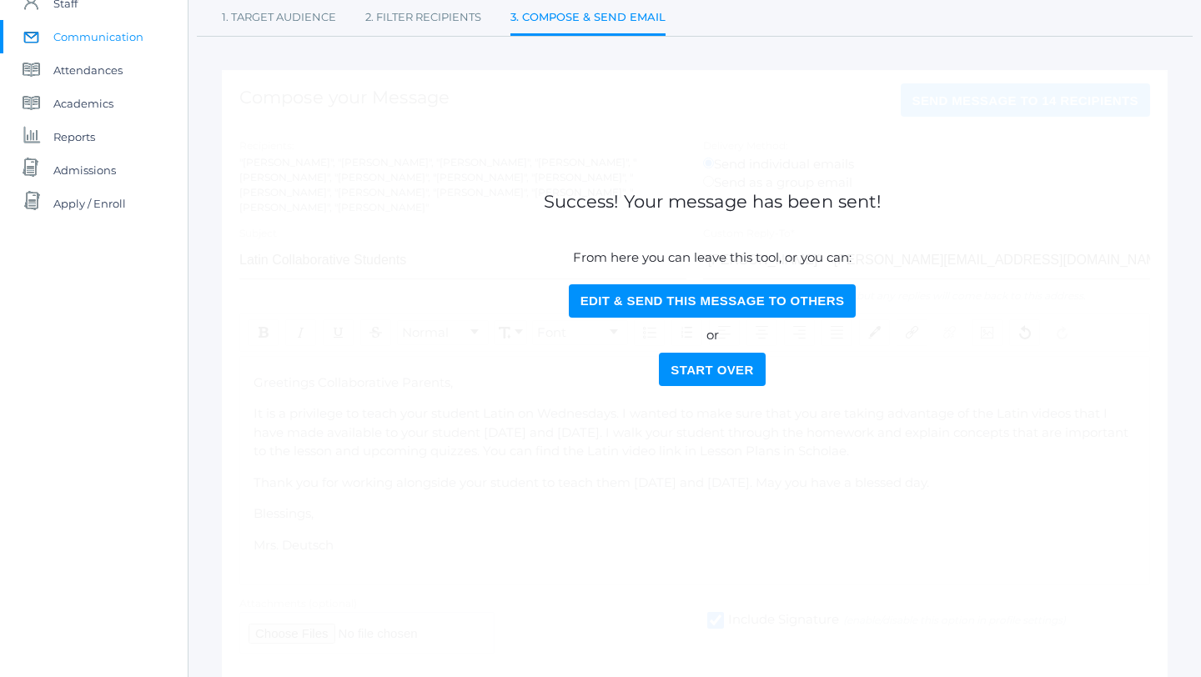
click at [695, 288] on button "Edit & Send this Message to Others" at bounding box center [713, 300] width 288 height 33
select select "Enrolled"
select select "lower"
select select "Collaborative"
select select "5"
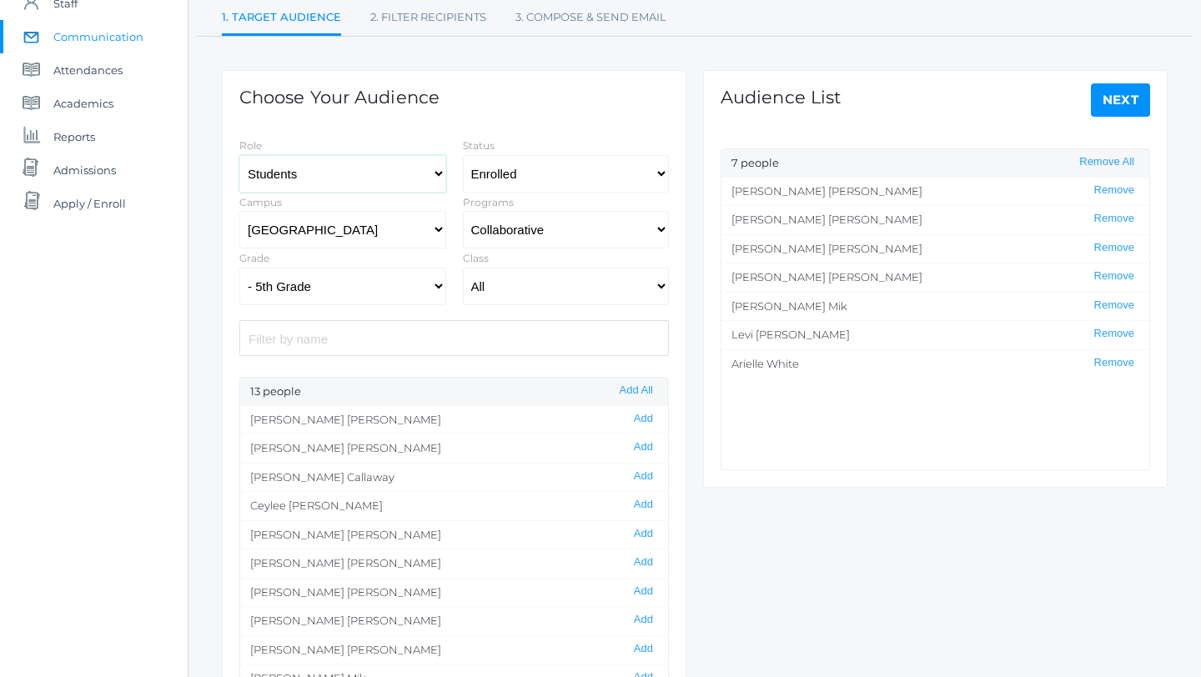
click at [439, 173] on select "Students Staff" at bounding box center [342, 174] width 207 height 38
click at [443, 283] on select "All Grammar - Kindergarten - 1st Grade - 2nd Grade - 3rd Grade - 4th Grade - 5t…" at bounding box center [342, 287] width 207 height 38
click at [239, 268] on select "All Grammar - Kindergarten - 1st Grade - 2nd Grade - 3rd Grade - 4th Grade - 5t…" at bounding box center [342, 287] width 207 height 38
click at [661, 280] on select "All 01LA - First Grade Barber 01LA - First Grade Watson 02LA - Second Grade Bal…" at bounding box center [566, 287] width 207 height 38
select select "1968"
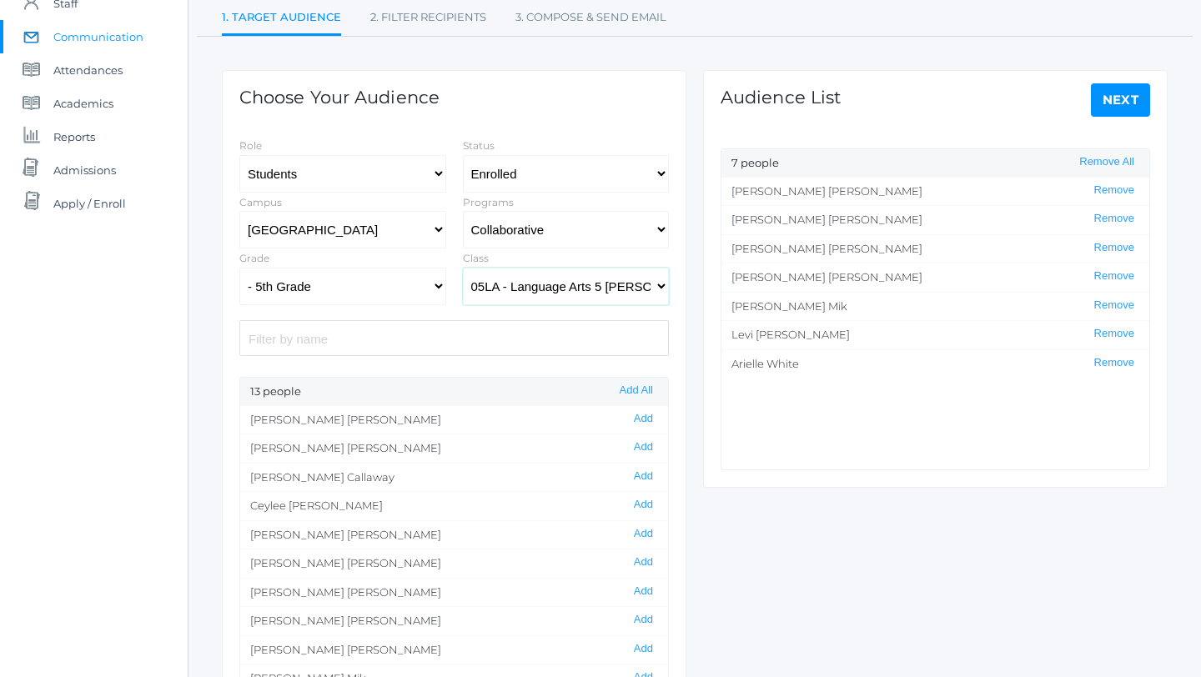
click at [463, 268] on select "All 01LA - First Grade Barber 01LA - First Grade Watson 02LA - Second Grade Bal…" at bounding box center [566, 287] width 207 height 38
click at [1108, 162] on button "Remove All" at bounding box center [1106, 162] width 65 height 14
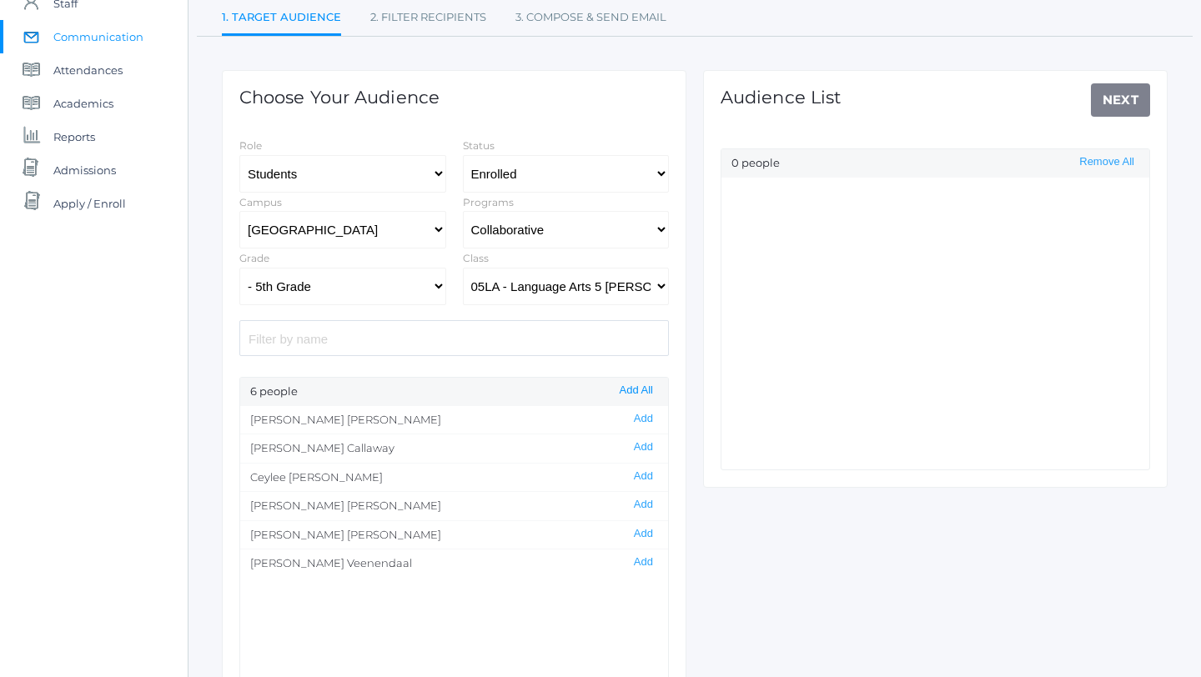
click at [637, 386] on button "Add All" at bounding box center [636, 391] width 43 height 14
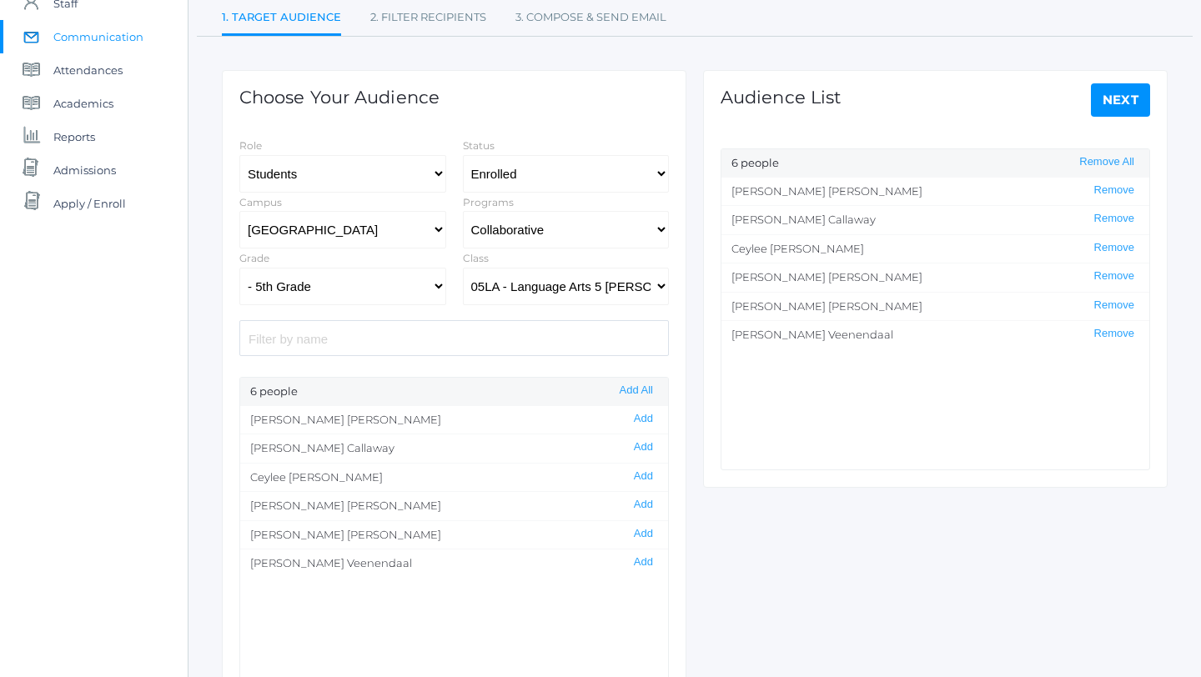
click at [1119, 98] on link "Next" at bounding box center [1121, 99] width 60 height 33
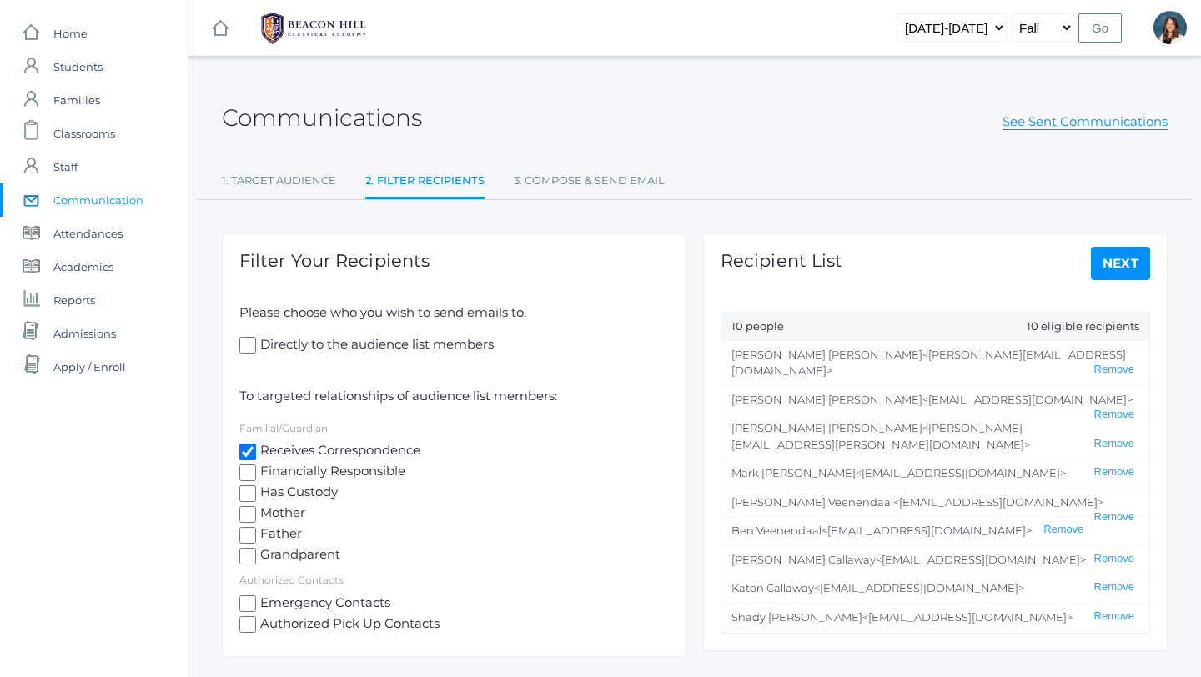
click at [1112, 257] on link "Next" at bounding box center [1121, 263] width 60 height 33
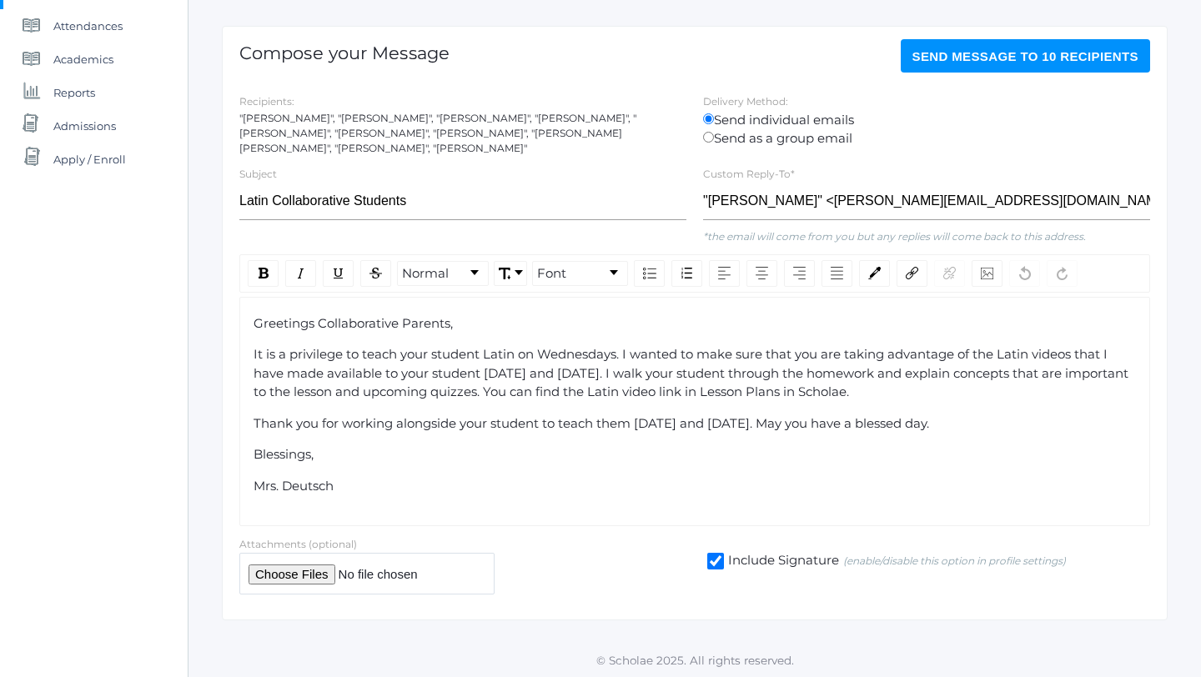
scroll to position [211, 0]
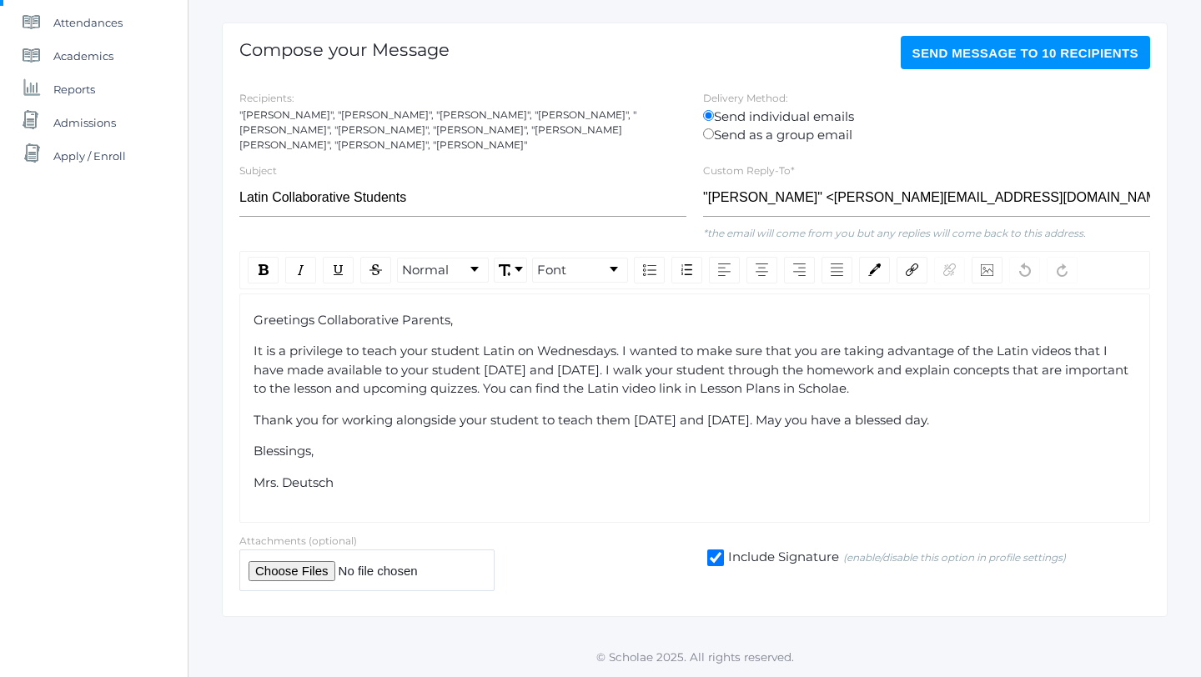
click at [1034, 50] on span "Send Message to 10 recipients" at bounding box center [1025, 53] width 227 height 14
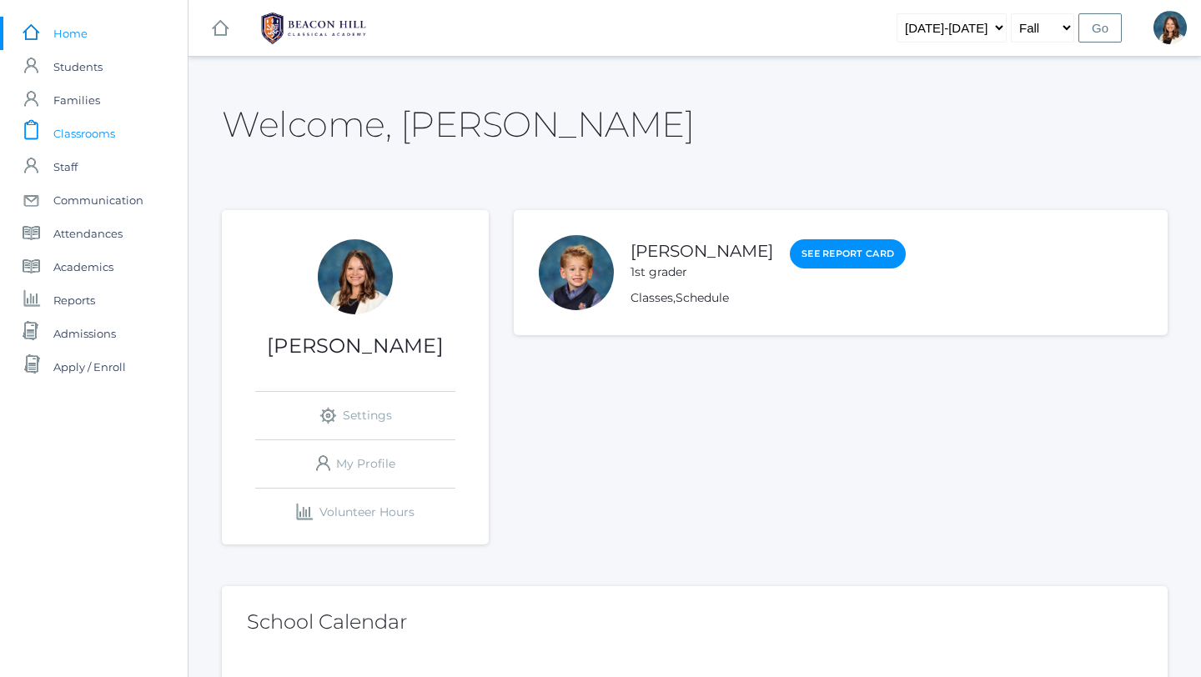
click at [89, 136] on span "Classrooms" at bounding box center [84, 133] width 62 height 33
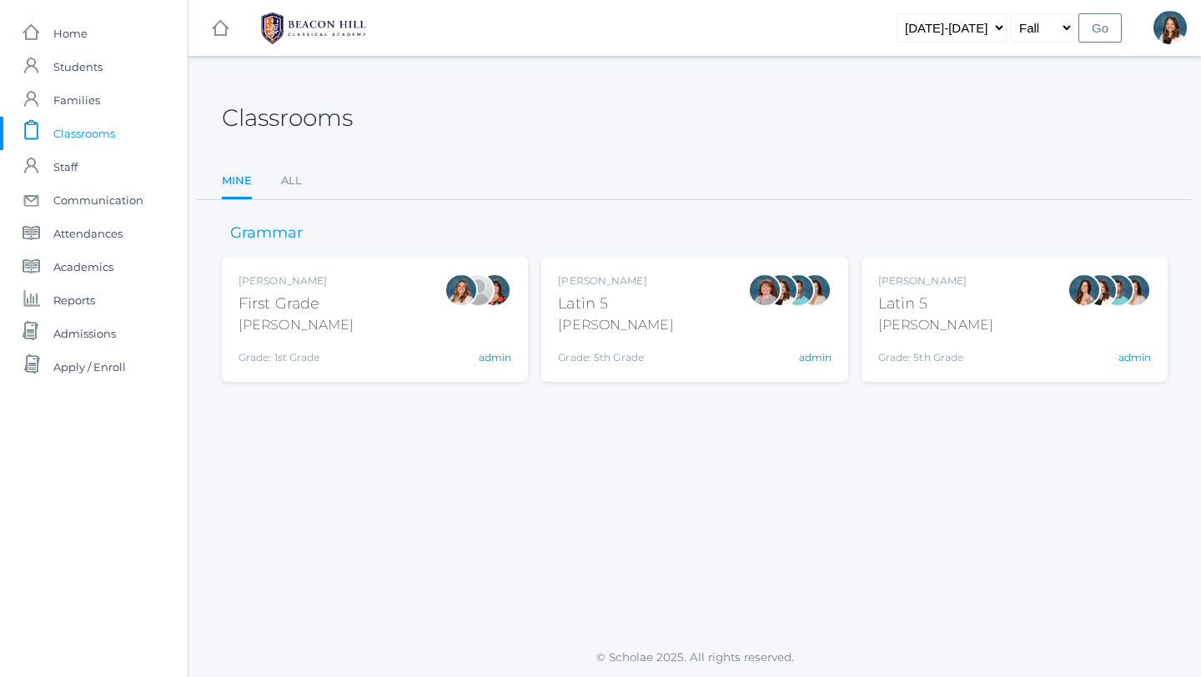
click at [429, 334] on div "Liv Barber First Grade Barber Grade: 1st Grade 01LA admin" at bounding box center [374, 319] width 273 height 92
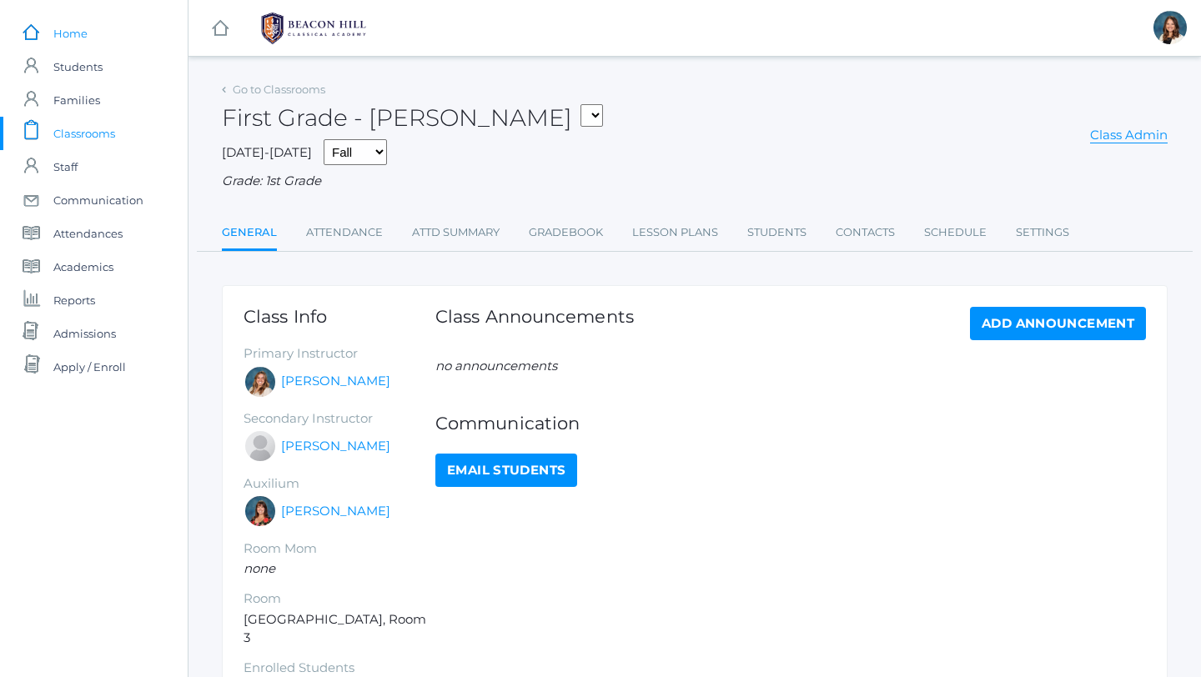
click at [76, 36] on span "Home" at bounding box center [70, 33] width 34 height 33
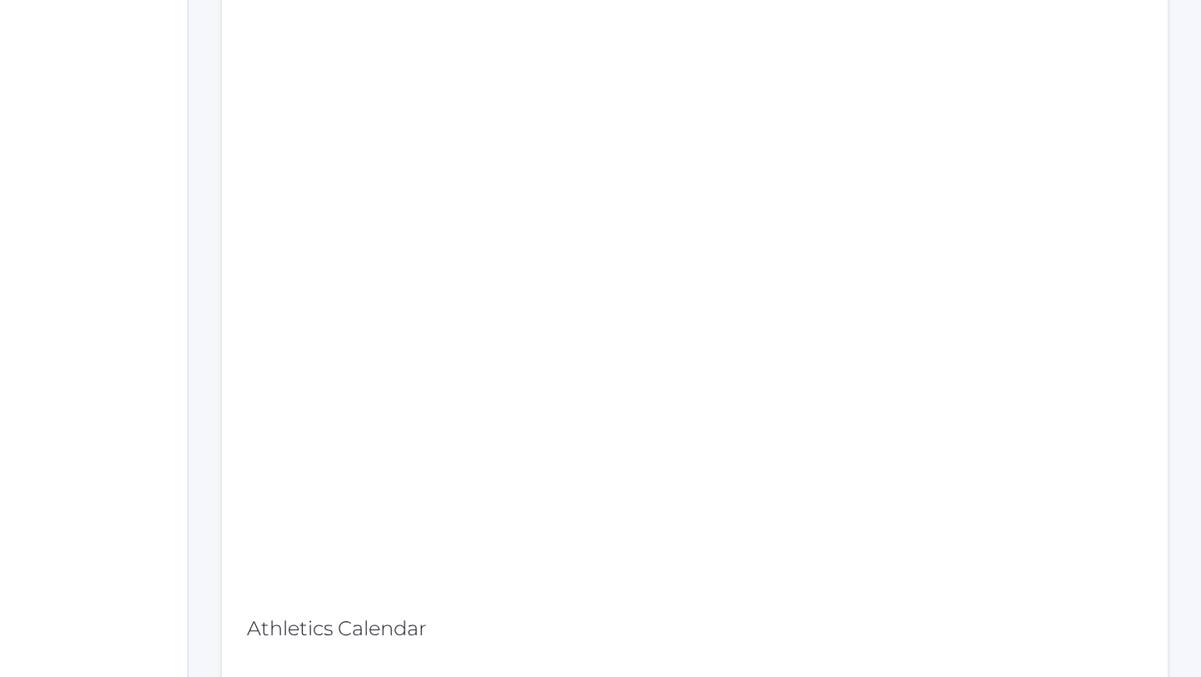
scroll to position [748, 0]
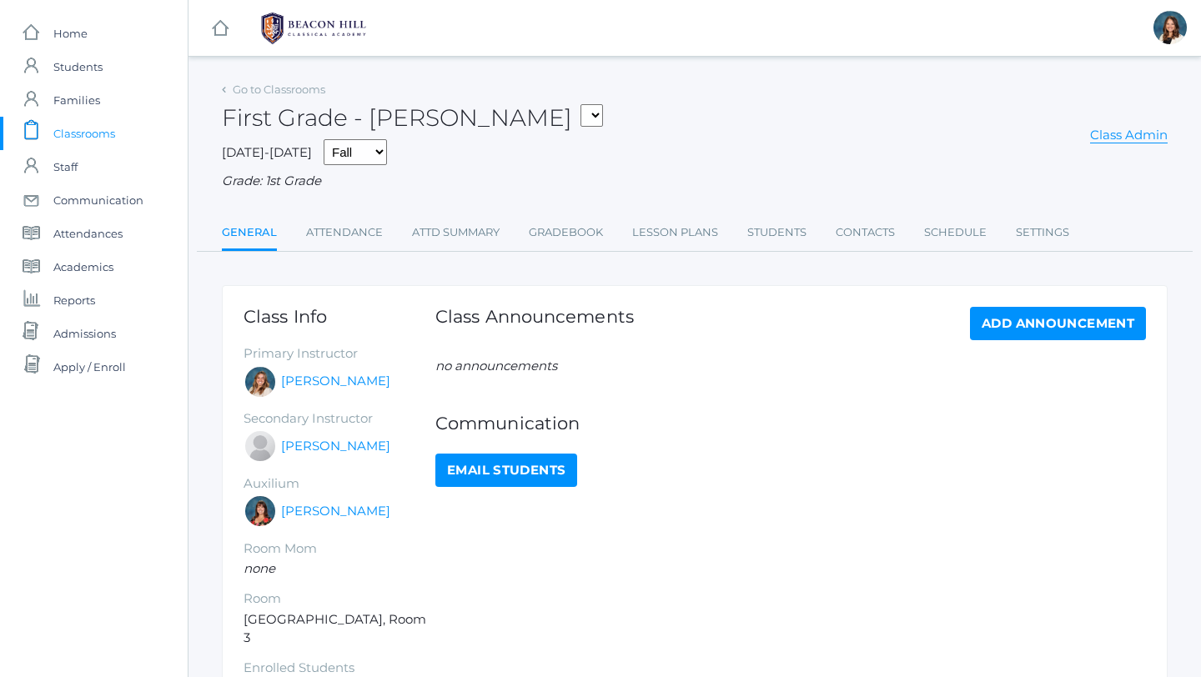
click at [96, 133] on span "Classrooms" at bounding box center [84, 133] width 62 height 33
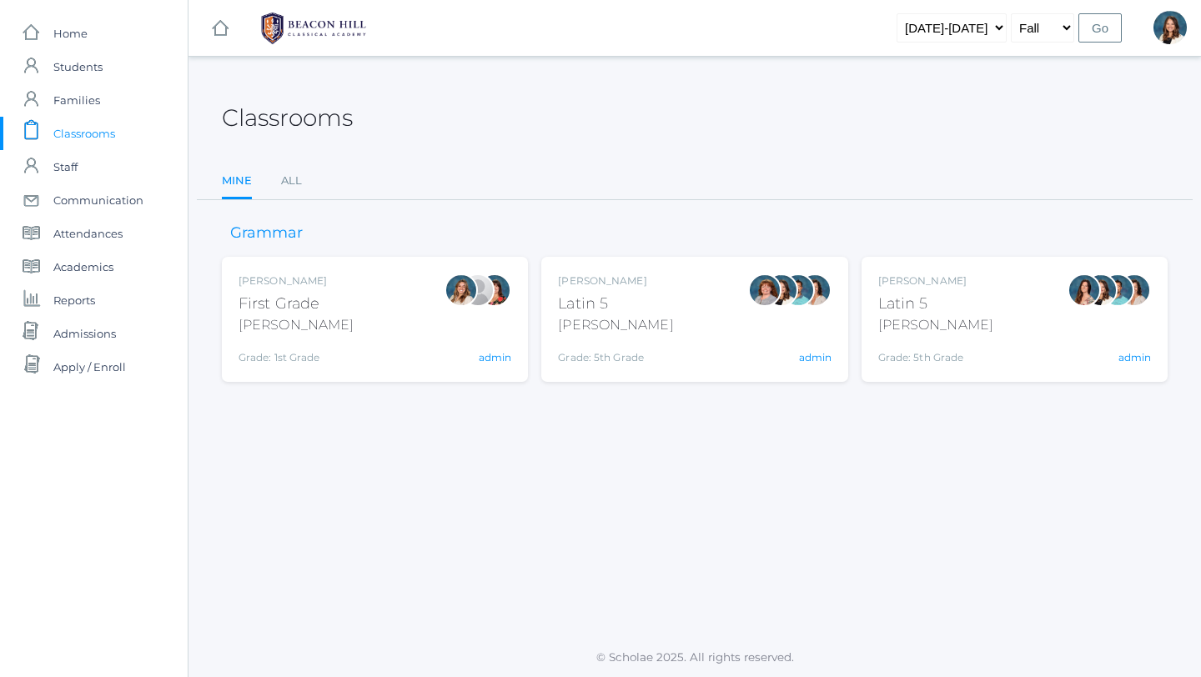
click at [93, 133] on span "Classrooms" at bounding box center [84, 133] width 62 height 33
click at [293, 182] on link "All" at bounding box center [291, 180] width 21 height 33
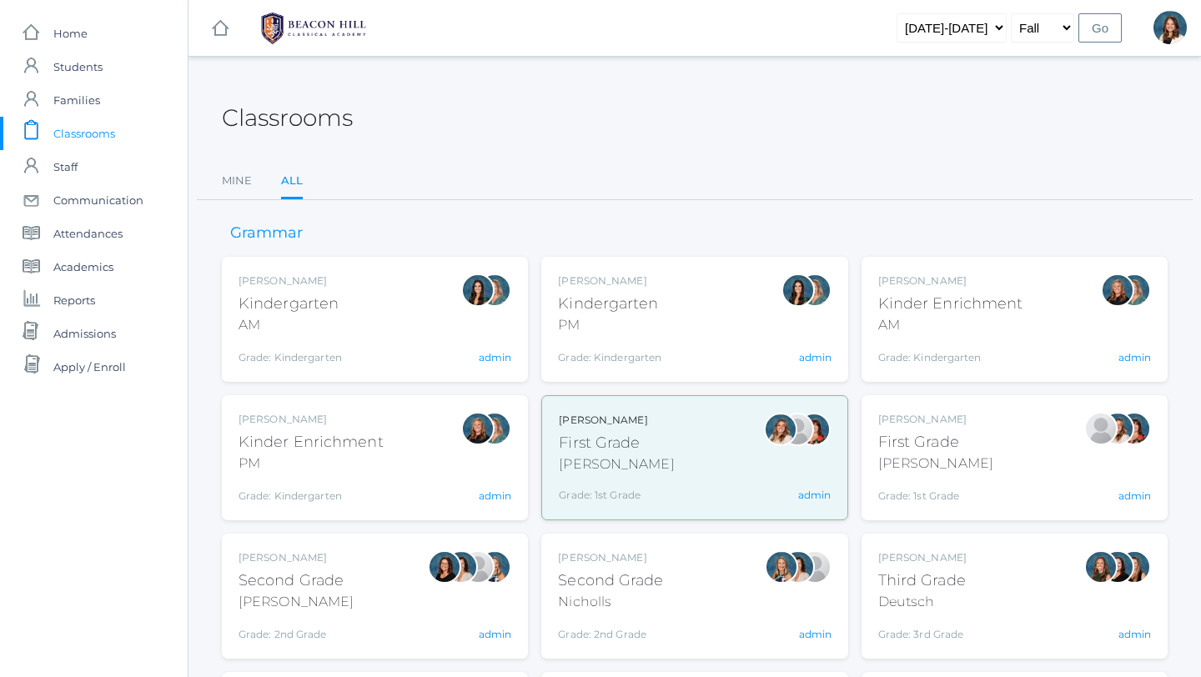
click at [482, 431] on div at bounding box center [477, 428] width 33 height 33
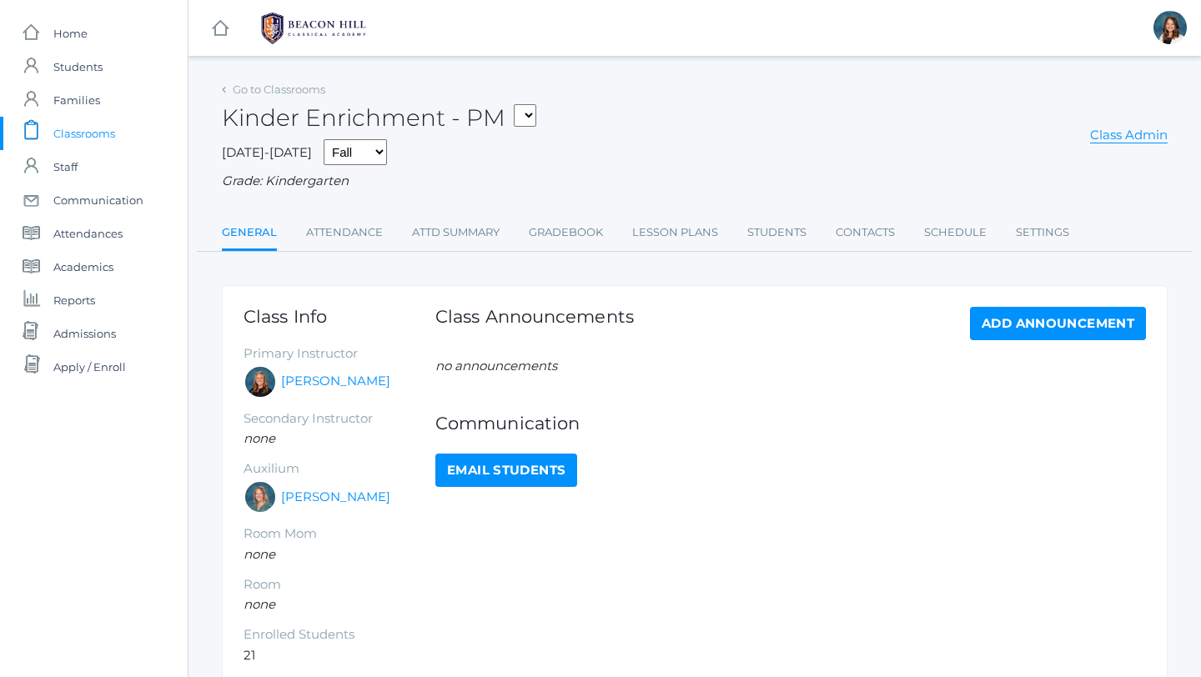
click at [258, 382] on div at bounding box center [259, 381] width 33 height 33
click at [322, 384] on link "[PERSON_NAME]" at bounding box center [335, 381] width 109 height 19
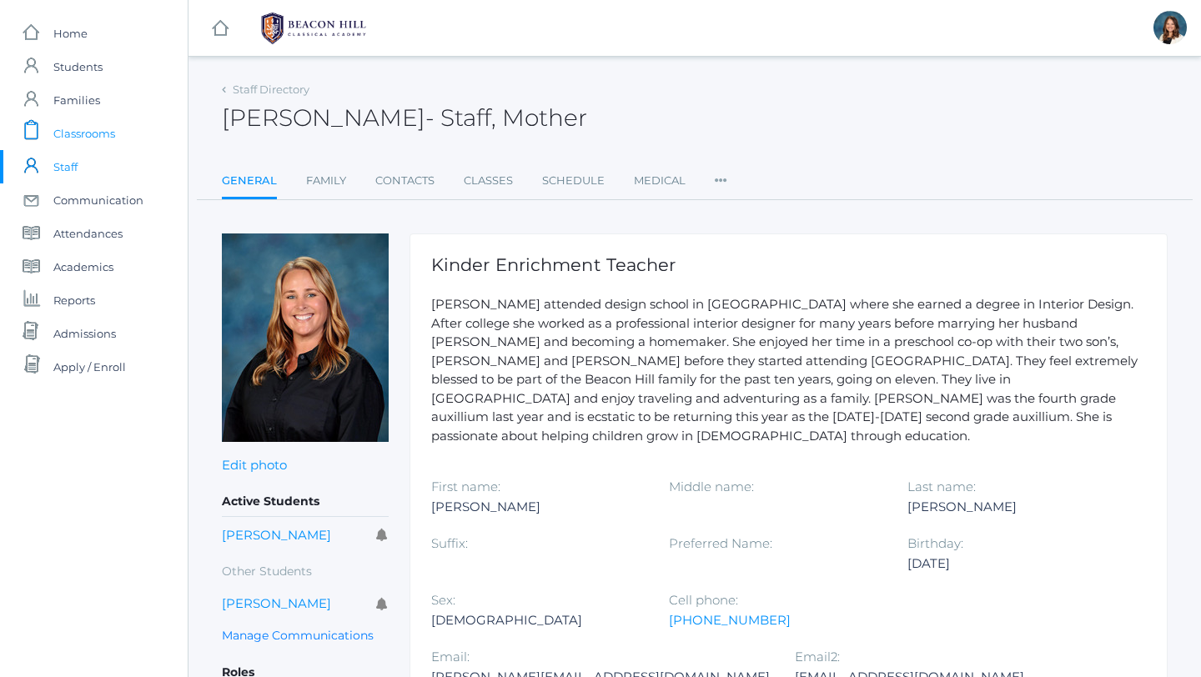
click at [79, 139] on span "Classrooms" at bounding box center [84, 133] width 62 height 33
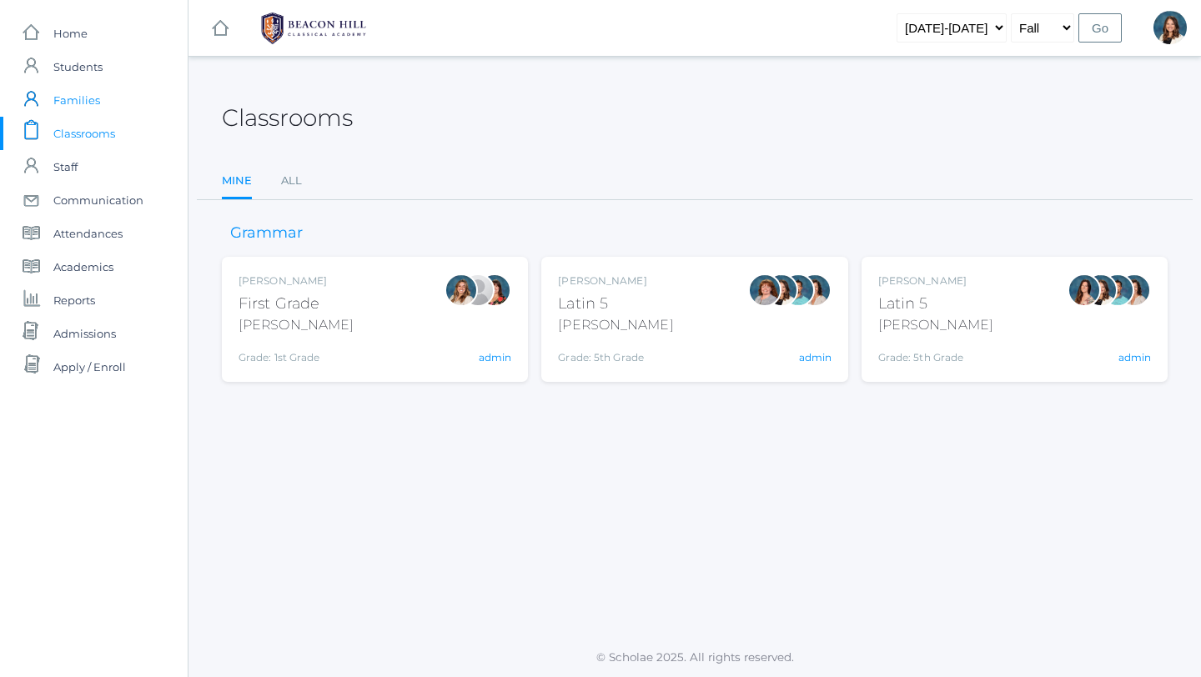
click at [94, 101] on span "Families" at bounding box center [76, 99] width 47 height 33
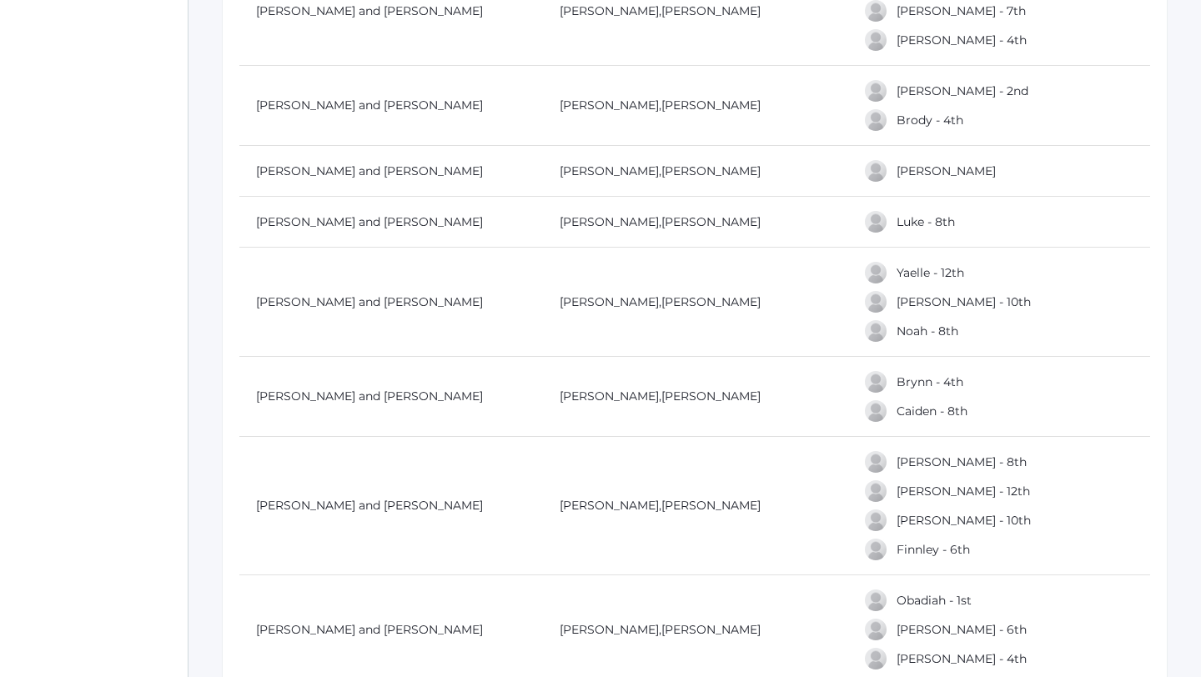
scroll to position [1962, 0]
